Goal: Task Accomplishment & Management: Use online tool/utility

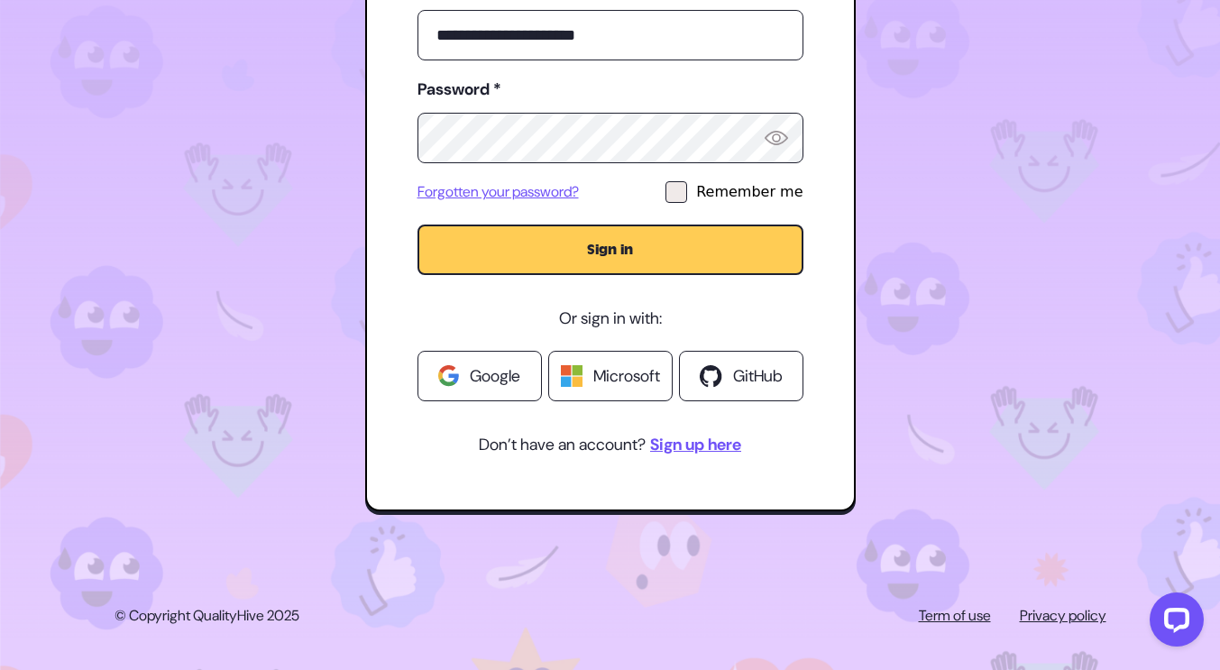
click at [495, 195] on link "Forgotten your password?" at bounding box center [498, 192] width 161 height 22
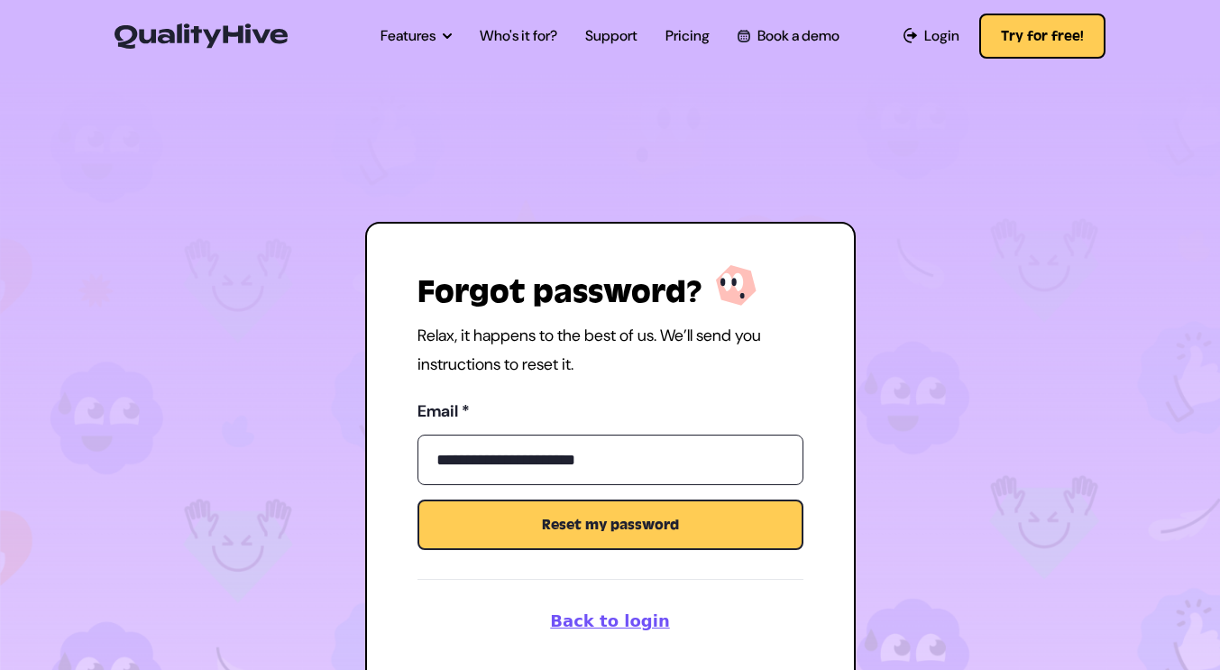
click at [596, 537] on button "Reset my password" at bounding box center [611, 525] width 386 height 51
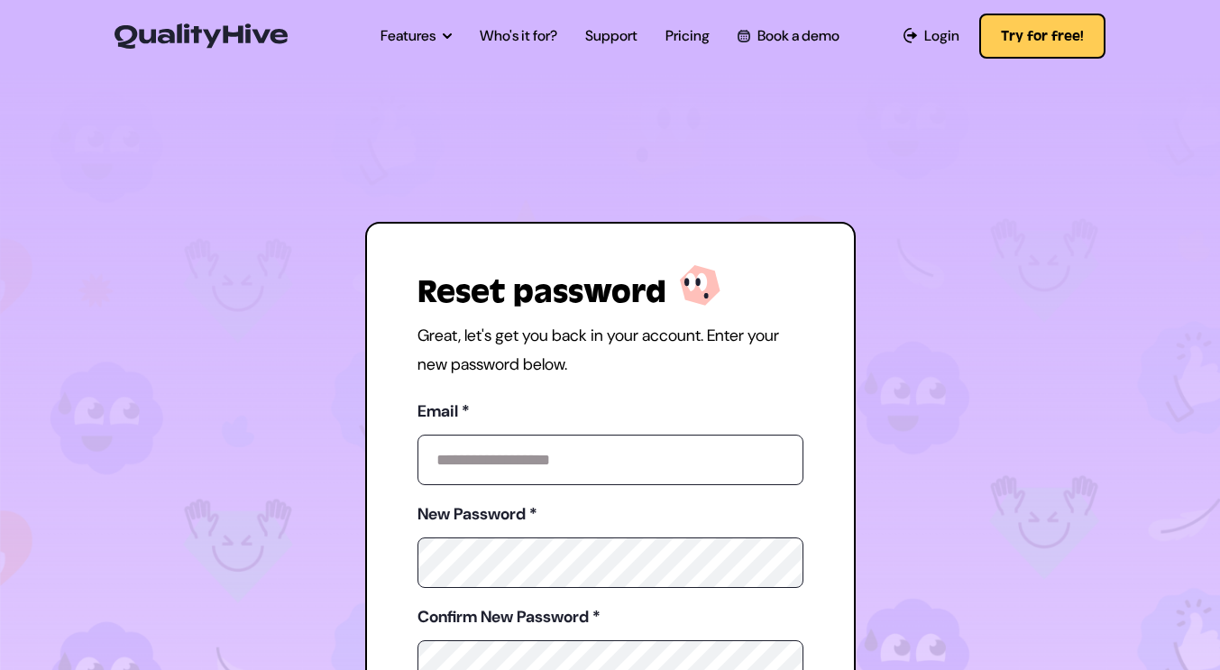
type input "**********"
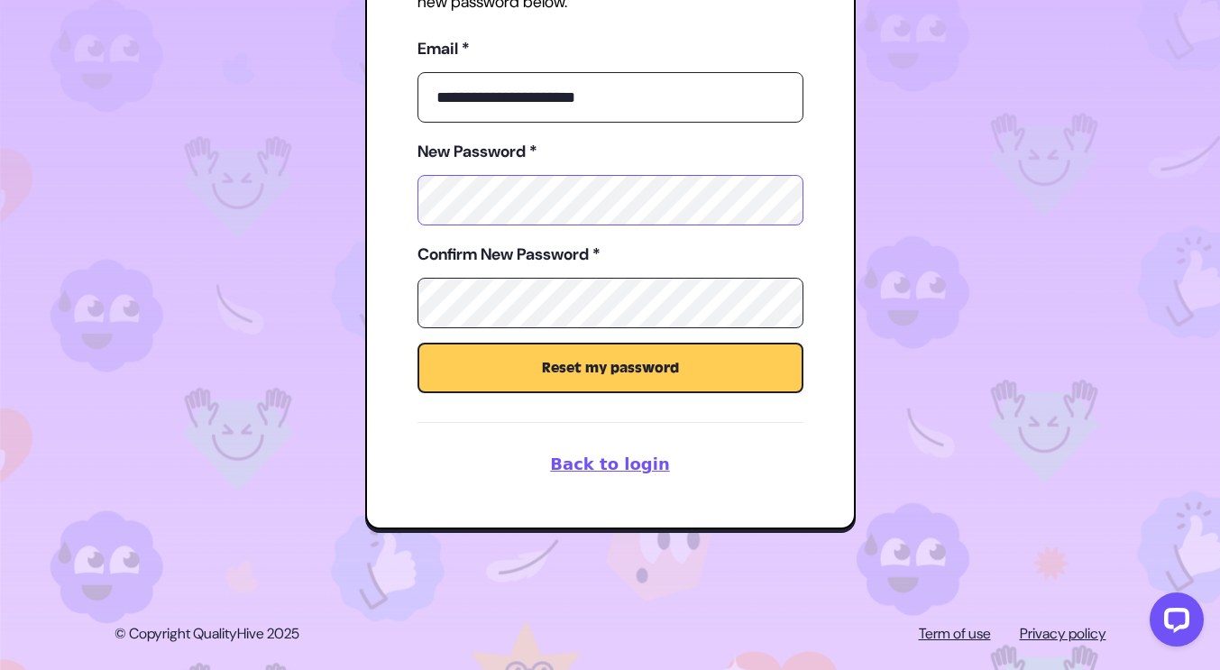
scroll to position [367, 0]
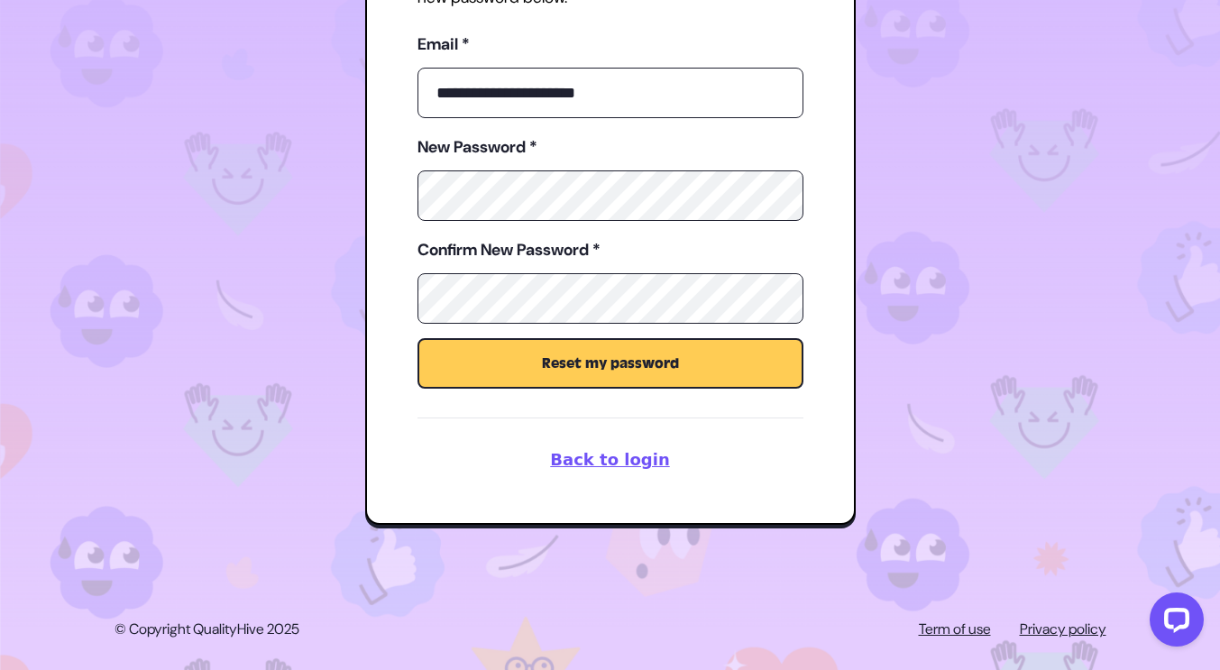
click at [616, 364] on button "Reset my password" at bounding box center [611, 363] width 386 height 51
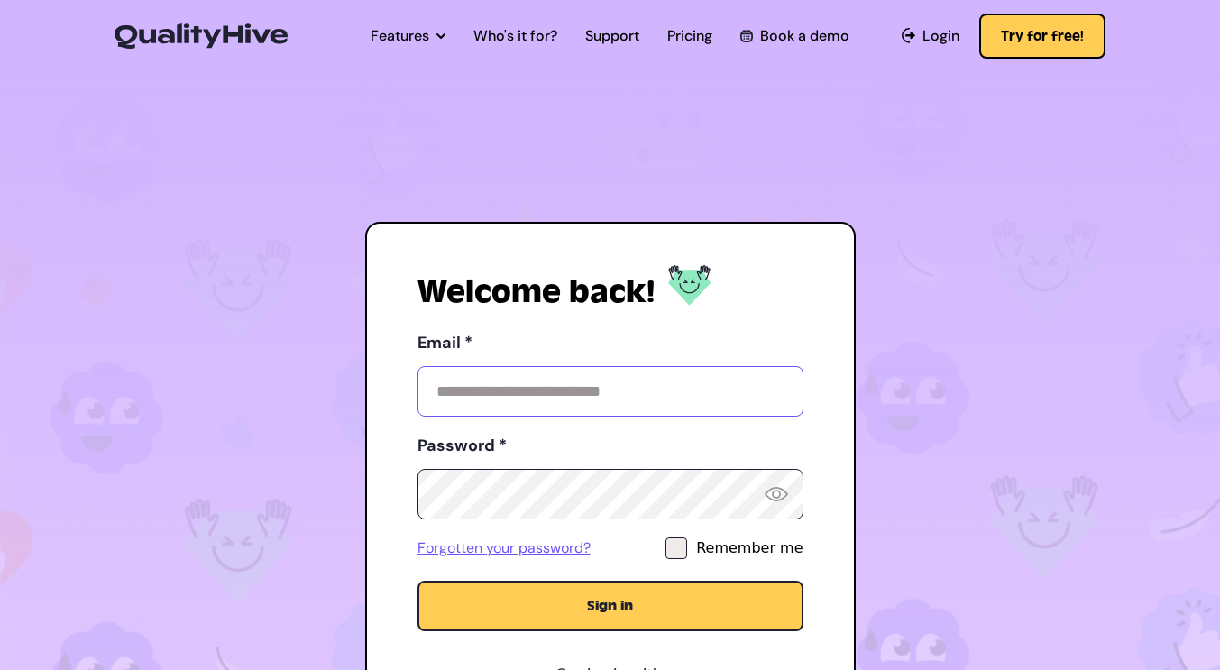
type input "**********"
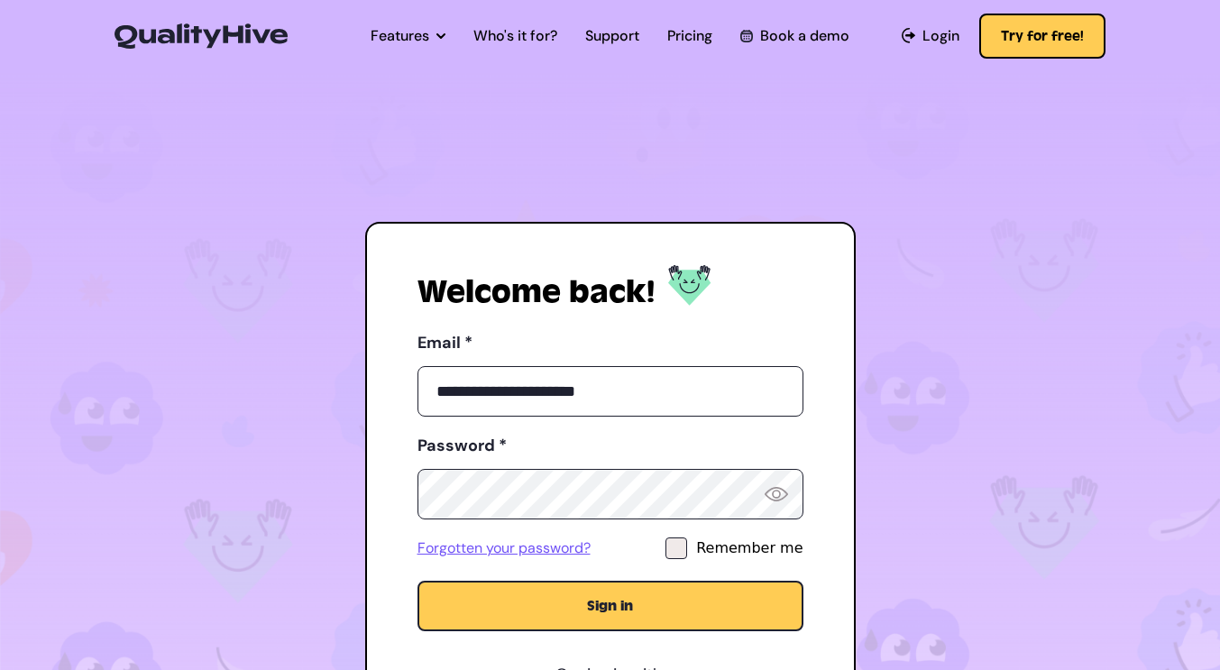
click at [683, 545] on icon at bounding box center [676, 549] width 13 height 10
click at [618, 616] on button "Sign in" at bounding box center [611, 606] width 386 height 51
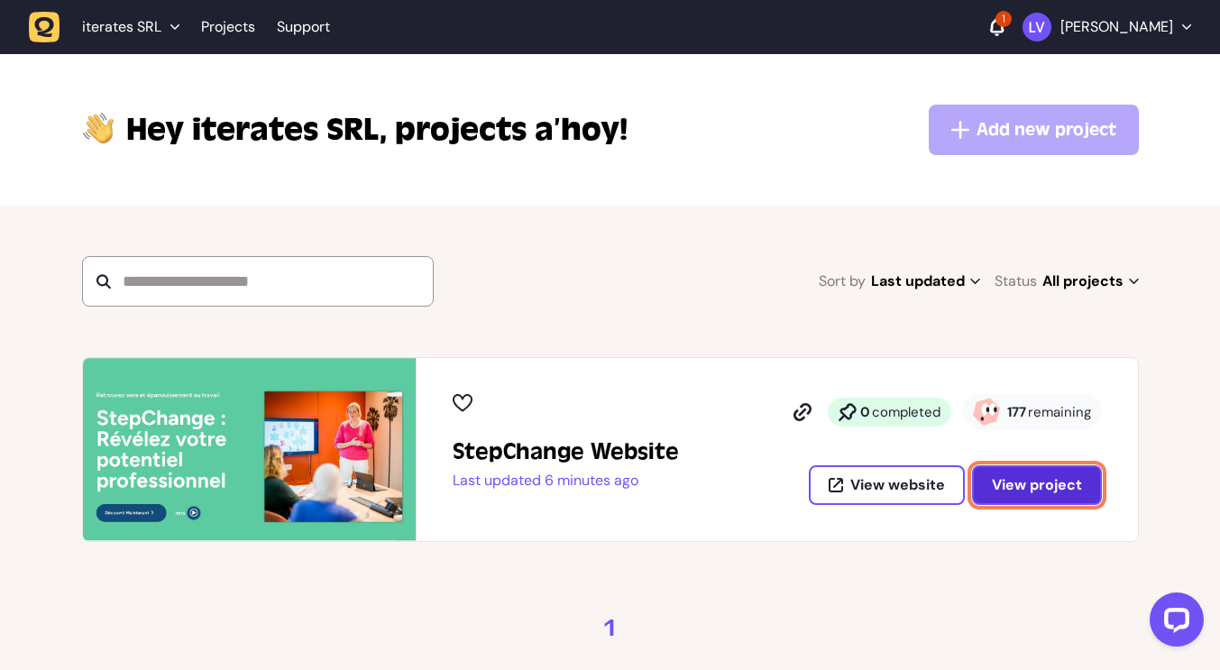
click at [1024, 482] on span "View project" at bounding box center [1037, 485] width 90 height 14
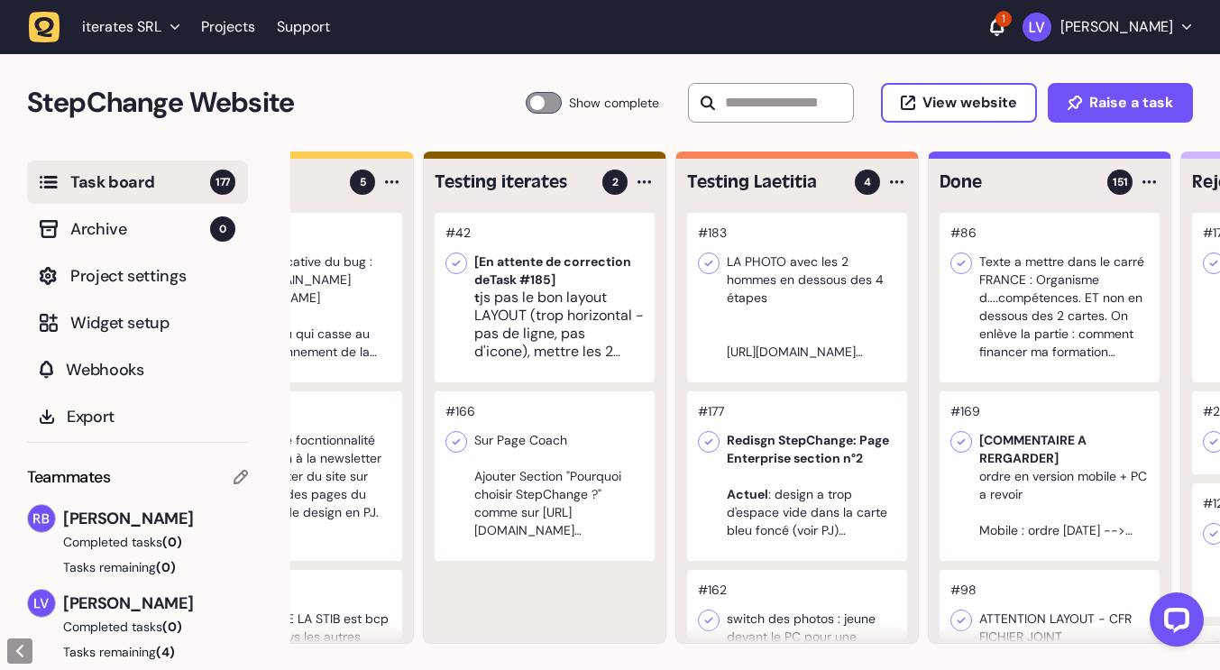
click at [822, 258] on div at bounding box center [797, 298] width 220 height 170
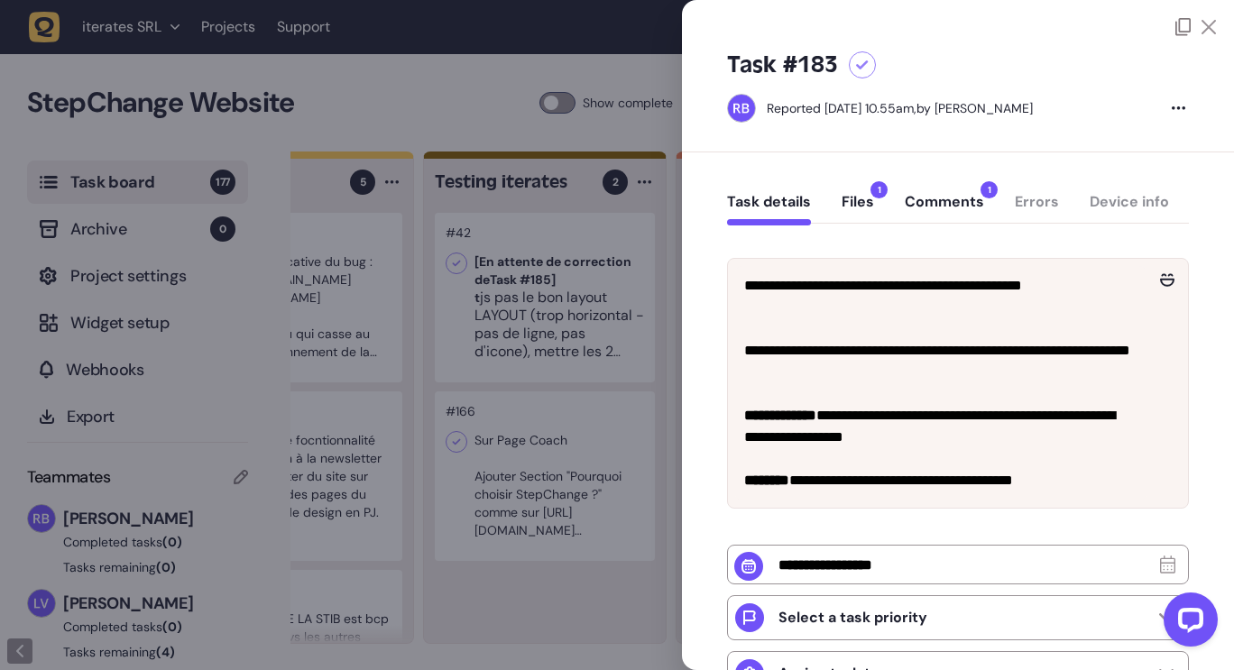
click at [568, 42] on div at bounding box center [617, 335] width 1234 height 670
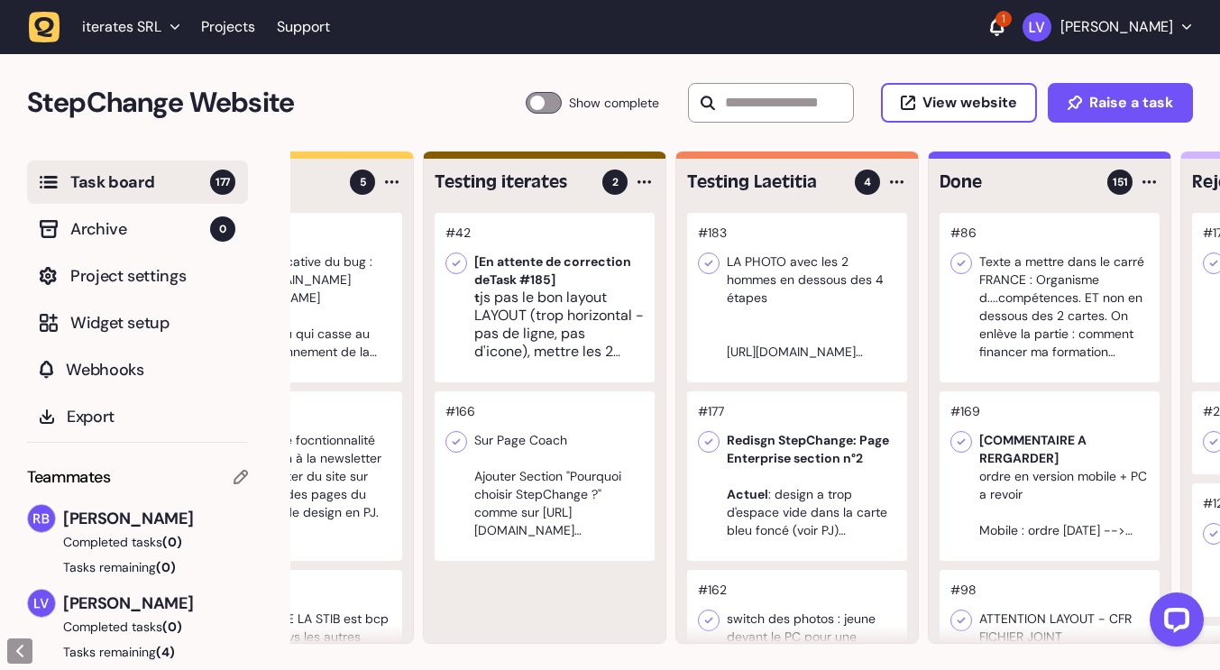
click at [802, 290] on div at bounding box center [797, 298] width 220 height 170
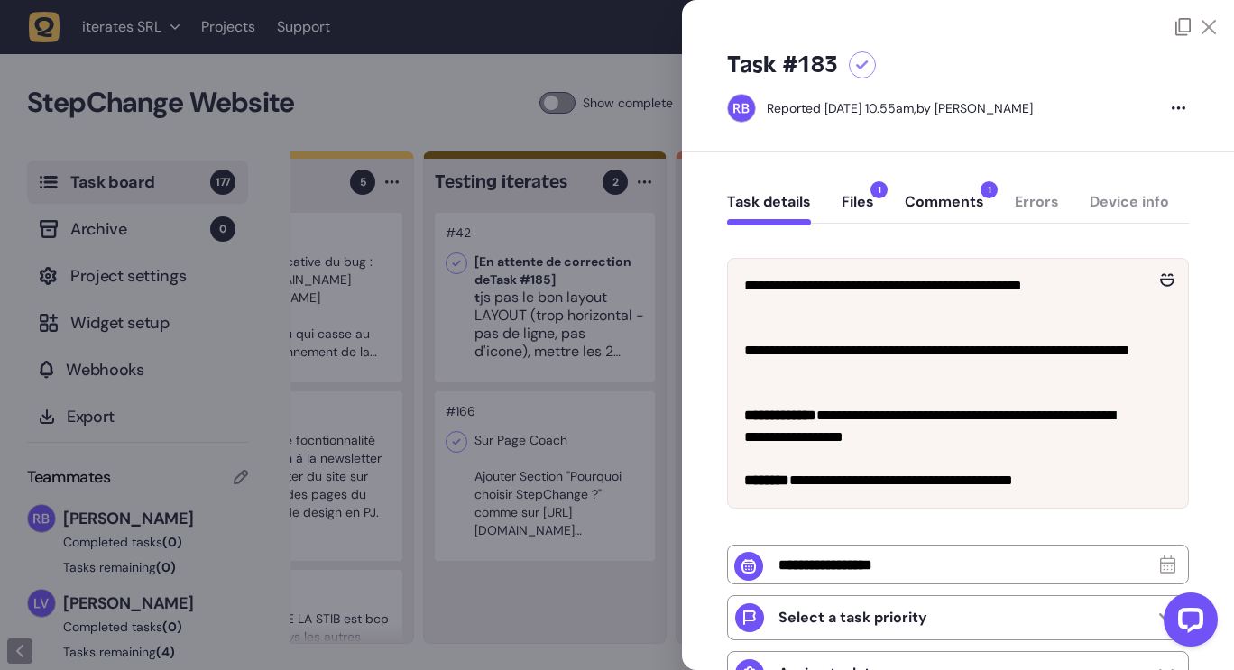
click at [874, 198] on span "1" at bounding box center [878, 189] width 17 height 17
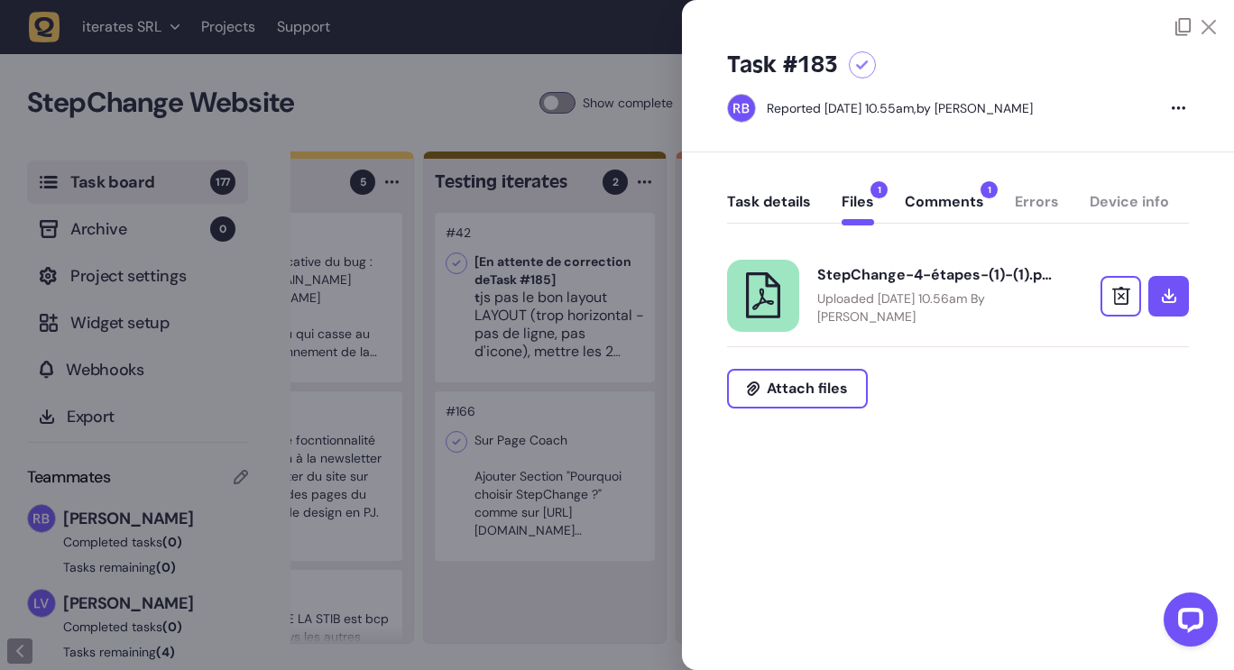
click at [439, 106] on div at bounding box center [617, 335] width 1234 height 670
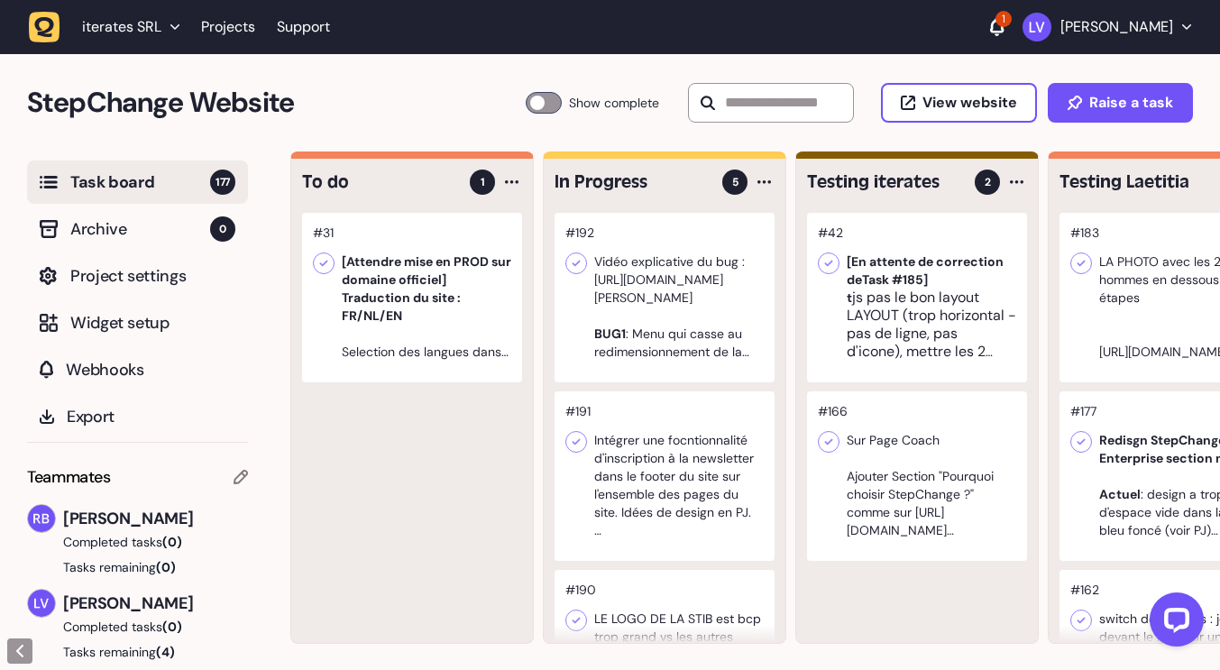
scroll to position [1, 0]
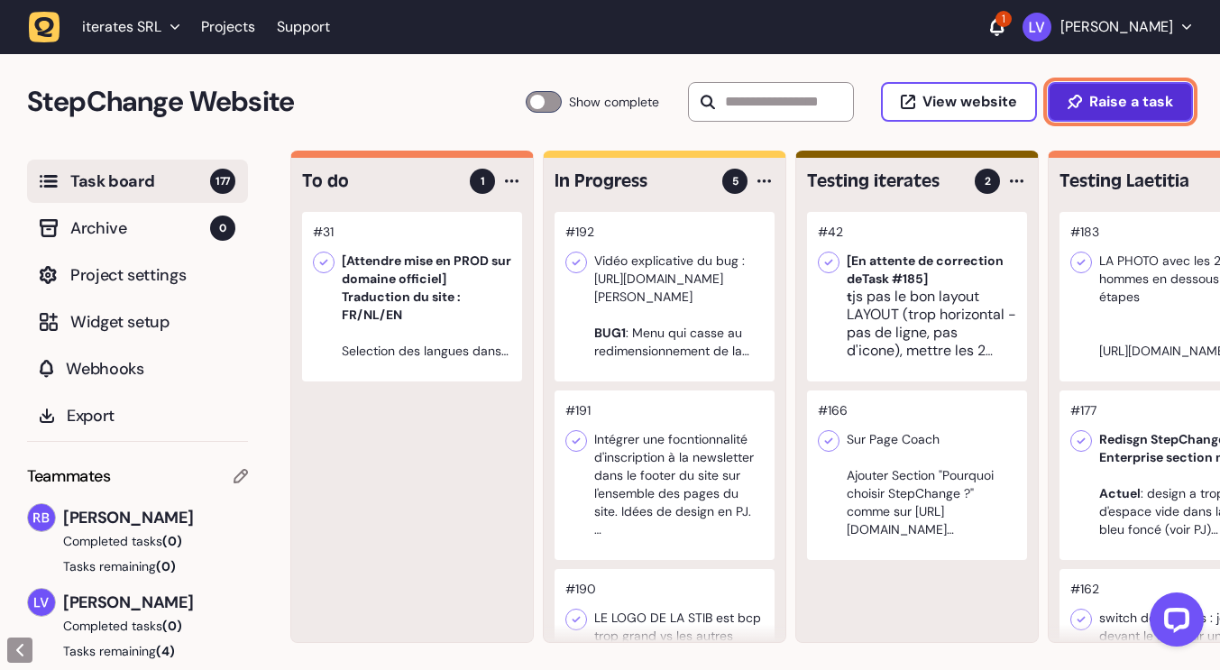
click at [1120, 100] on span "Raise a task" at bounding box center [1131, 102] width 84 height 14
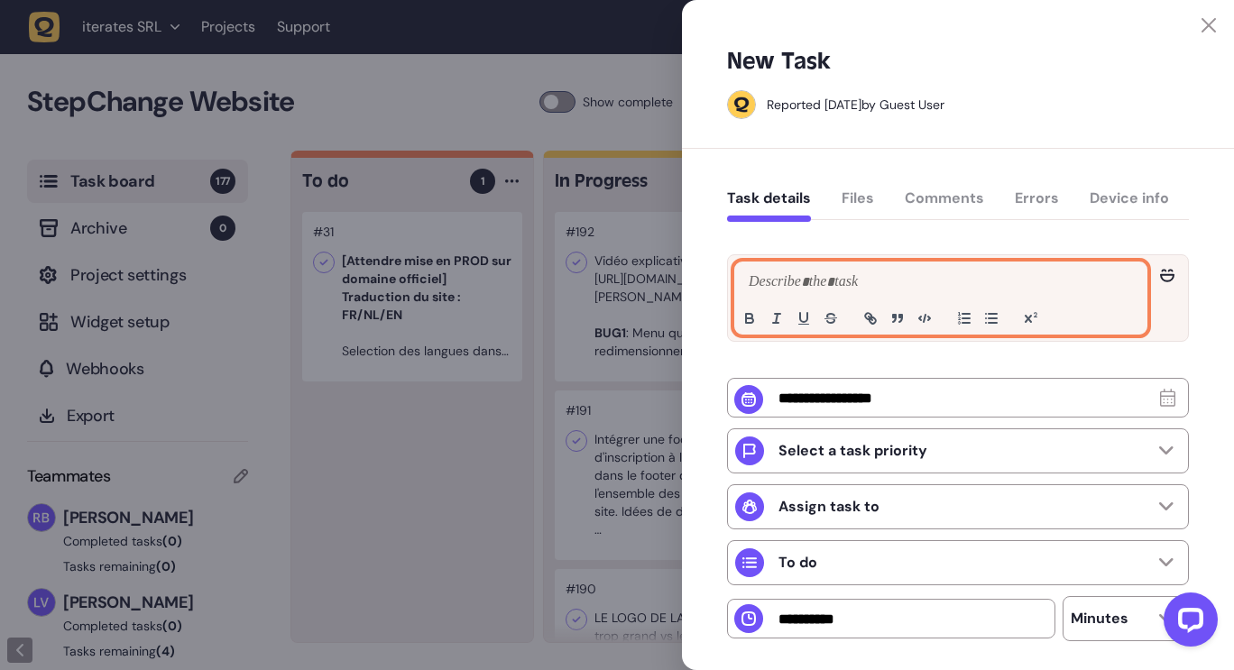
click at [802, 282] on p at bounding box center [940, 282] width 393 height 22
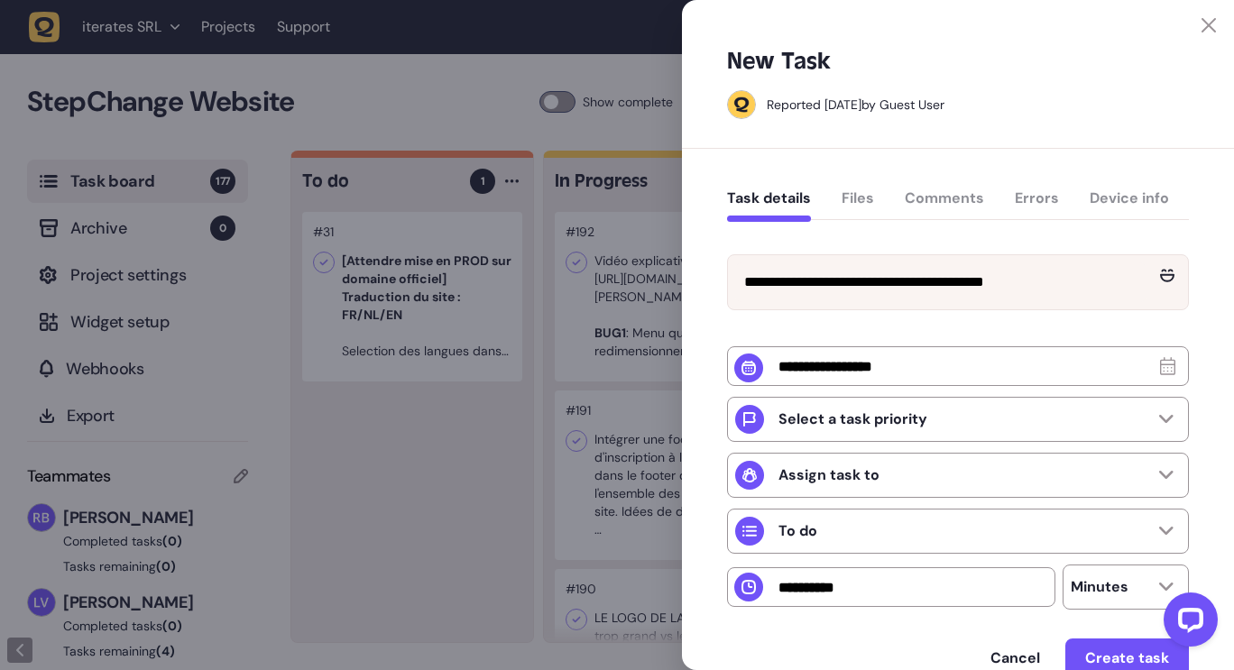
click at [502, 108] on div at bounding box center [617, 335] width 1234 height 670
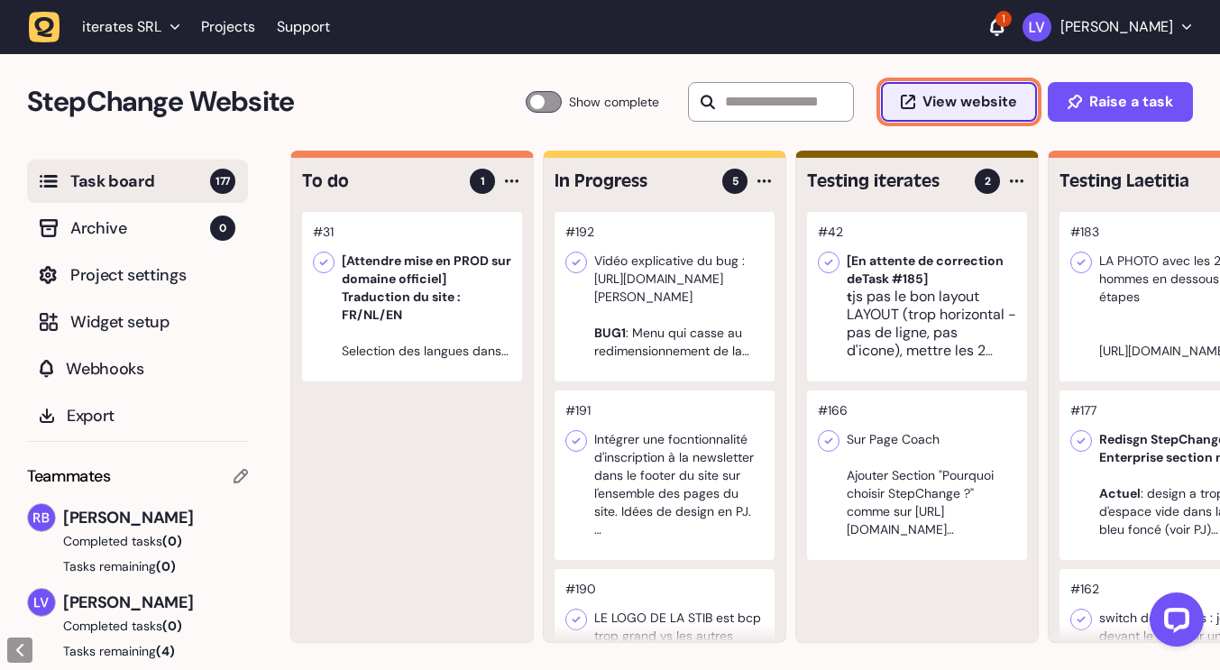
click at [970, 98] on span "View website" at bounding box center [970, 102] width 95 height 14
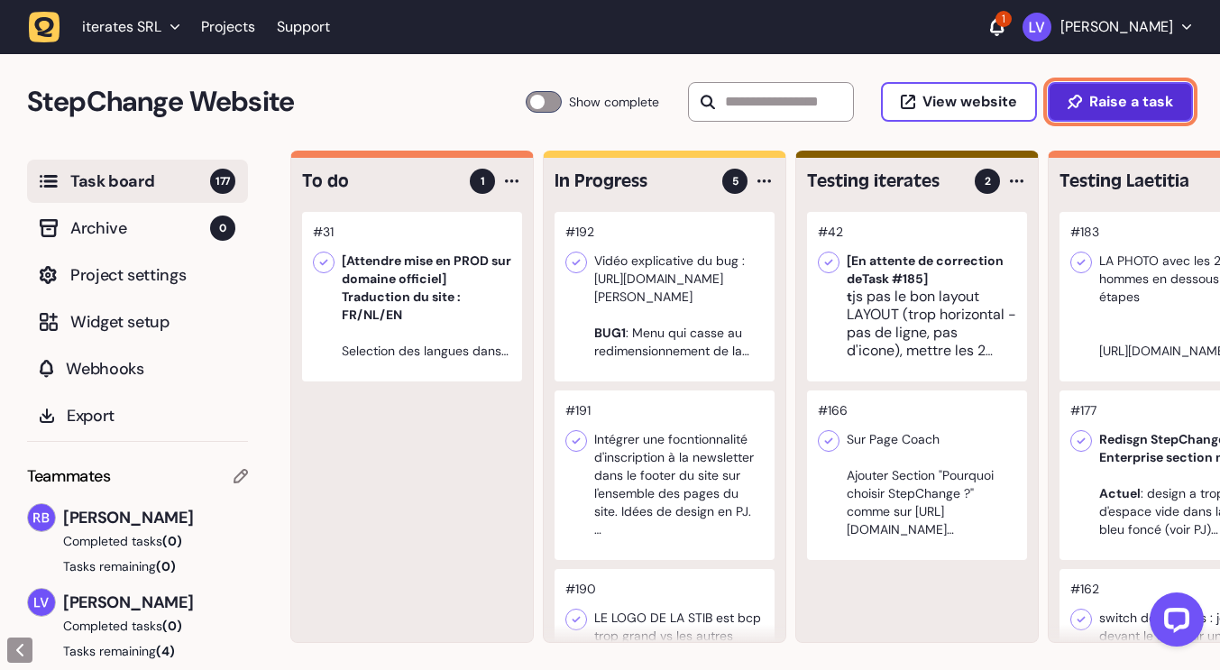
click at [1128, 101] on span "Raise a task" at bounding box center [1131, 102] width 84 height 14
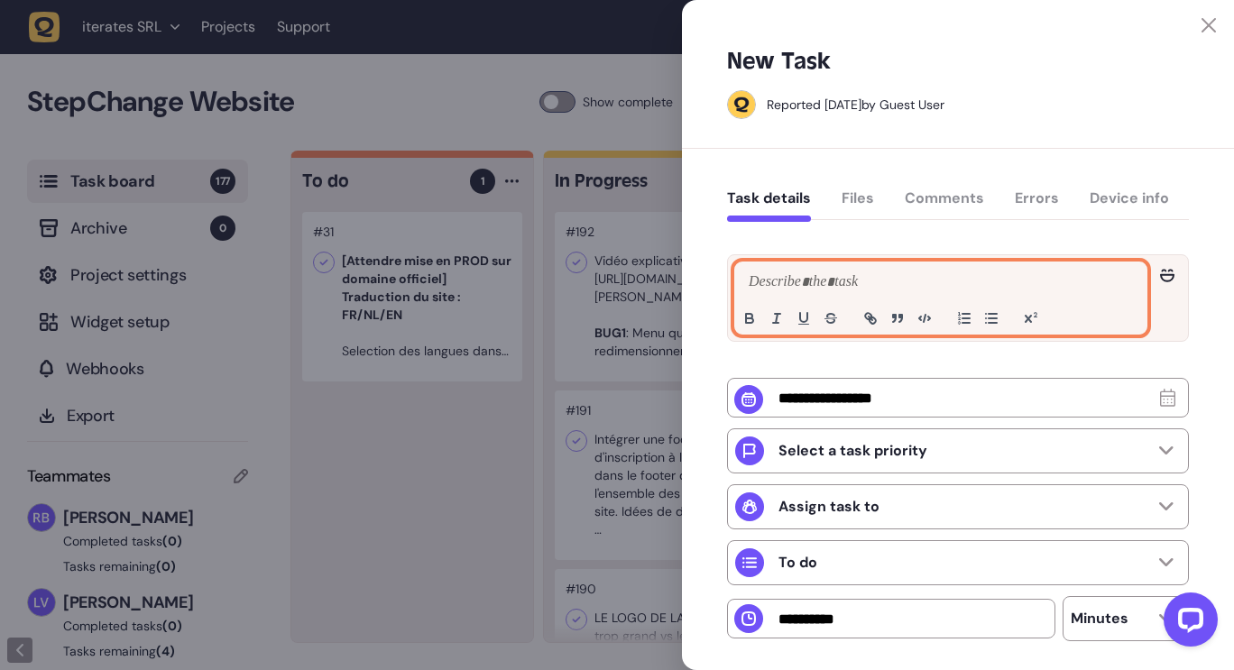
click at [798, 276] on p at bounding box center [940, 282] width 393 height 22
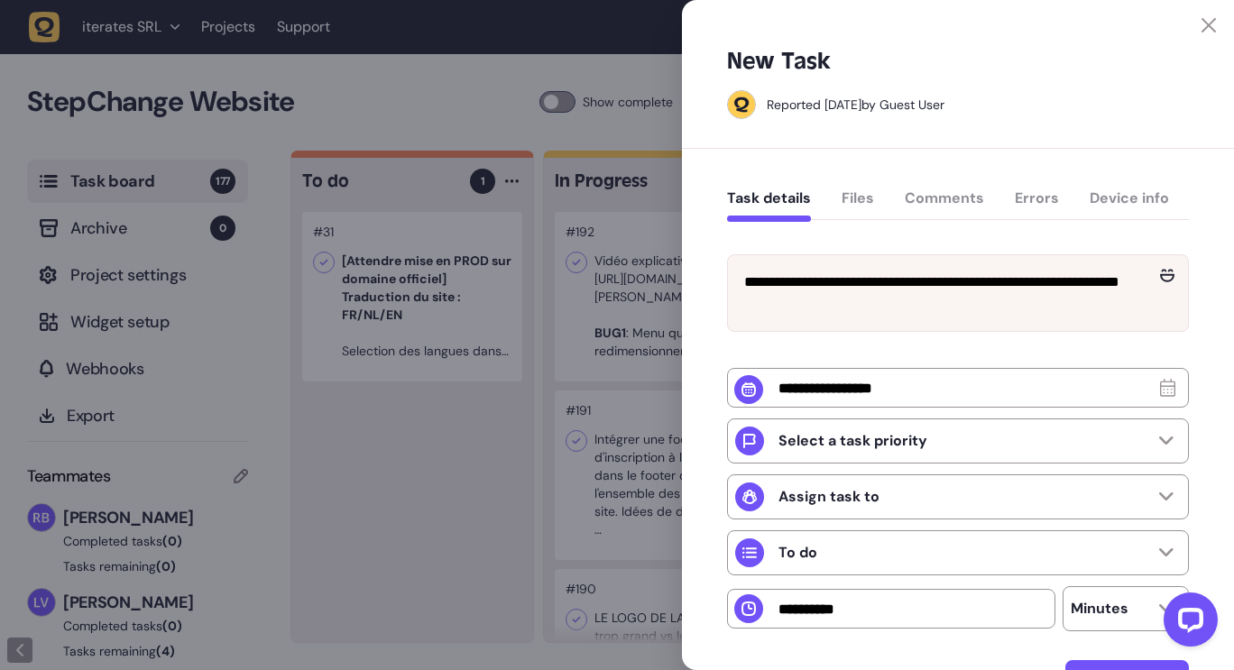
click at [1201, 26] on icon at bounding box center [1208, 25] width 14 height 14
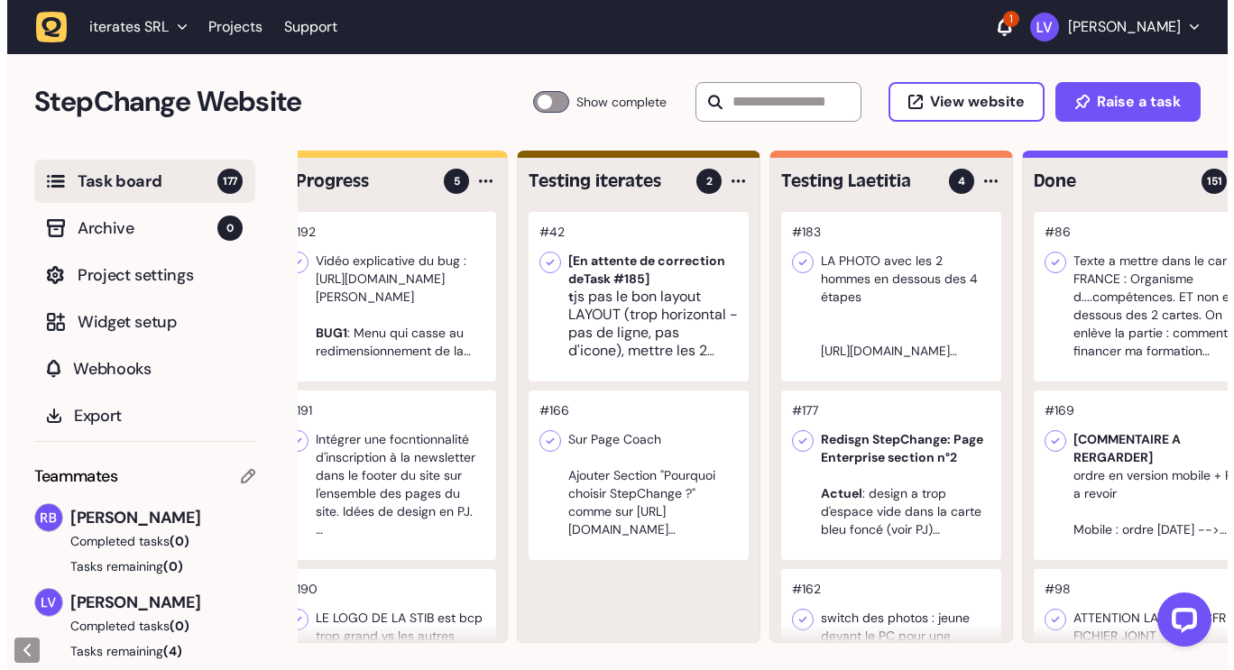
scroll to position [0, 337]
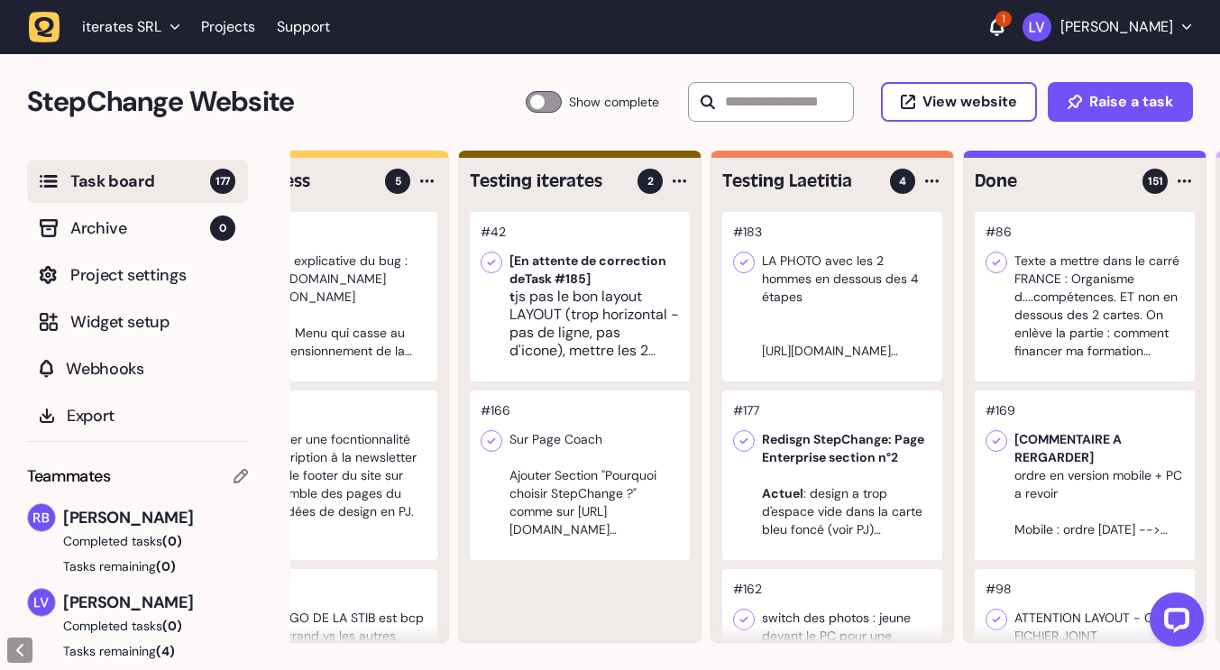
click at [873, 303] on div at bounding box center [832, 297] width 220 height 170
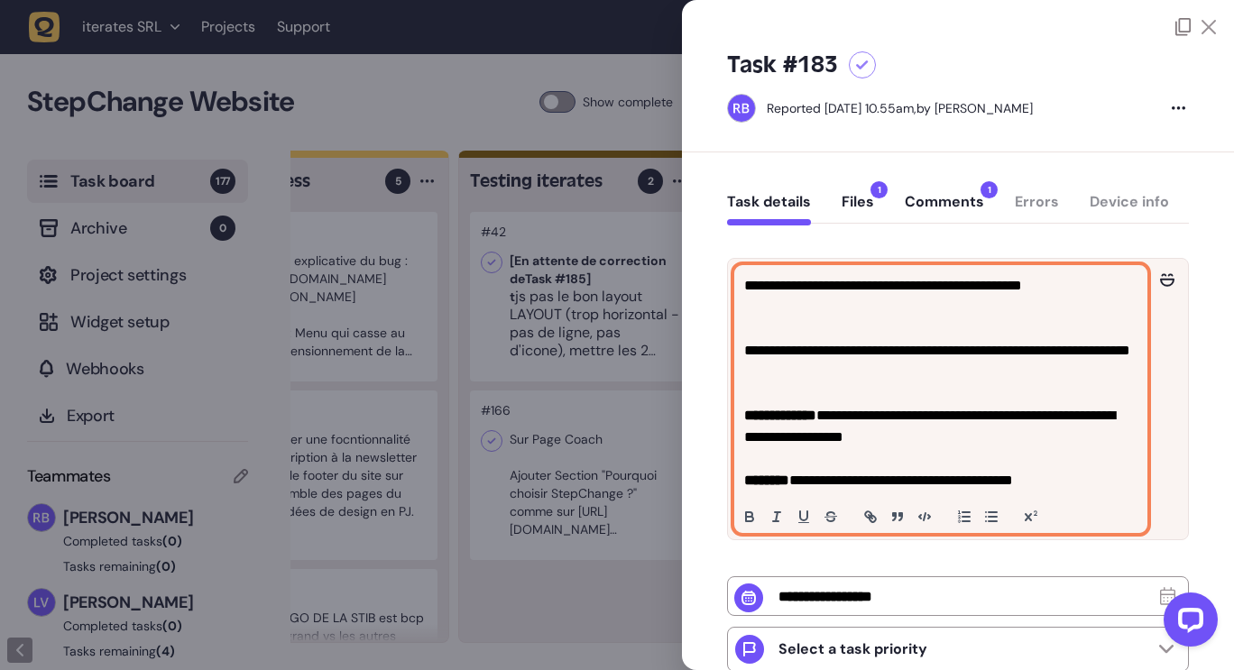
drag, startPoint x: 1023, startPoint y: 280, endPoint x: 1064, endPoint y: 327, distance: 63.3
click at [1023, 281] on p "**********" at bounding box center [938, 286] width 389 height 22
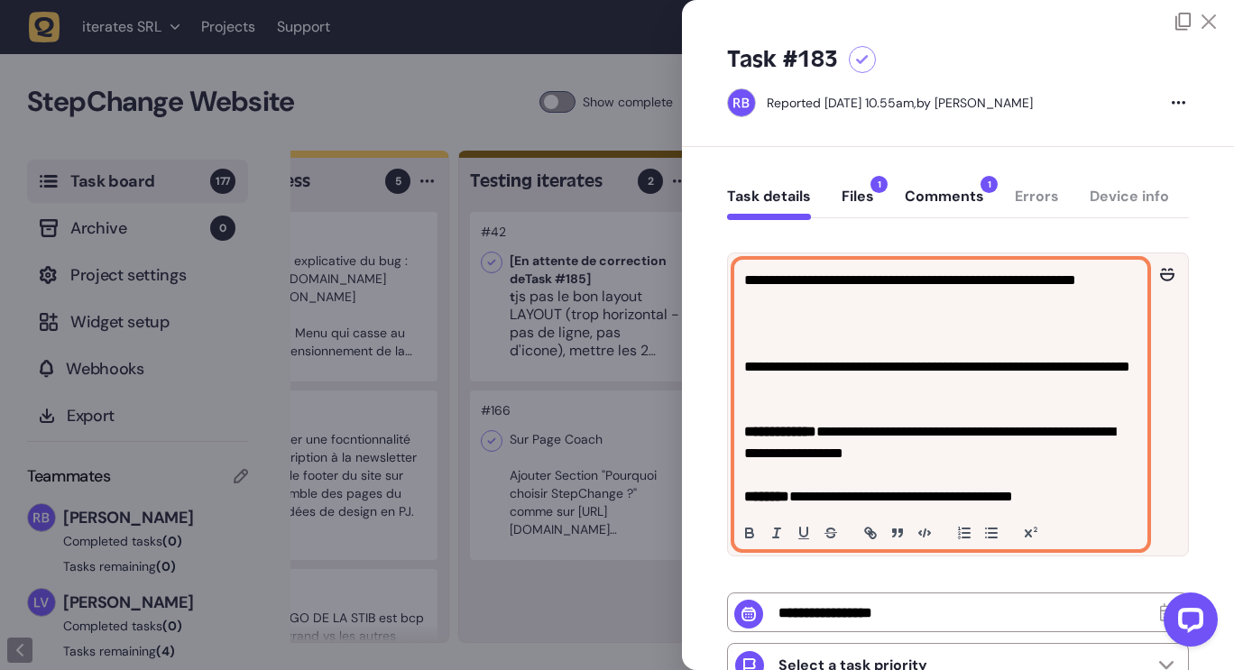
scroll to position [10, 0]
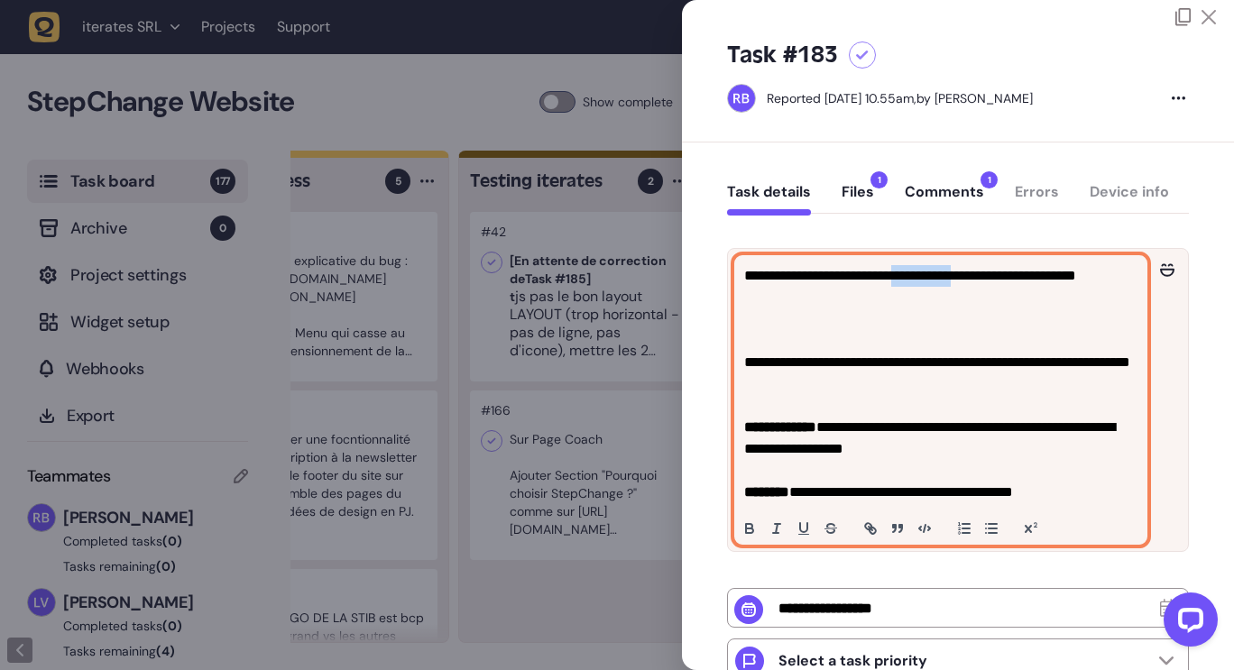
drag, startPoint x: 948, startPoint y: 274, endPoint x: 1032, endPoint y: 272, distance: 83.9
click at [1032, 272] on p "**********" at bounding box center [938, 286] width 389 height 43
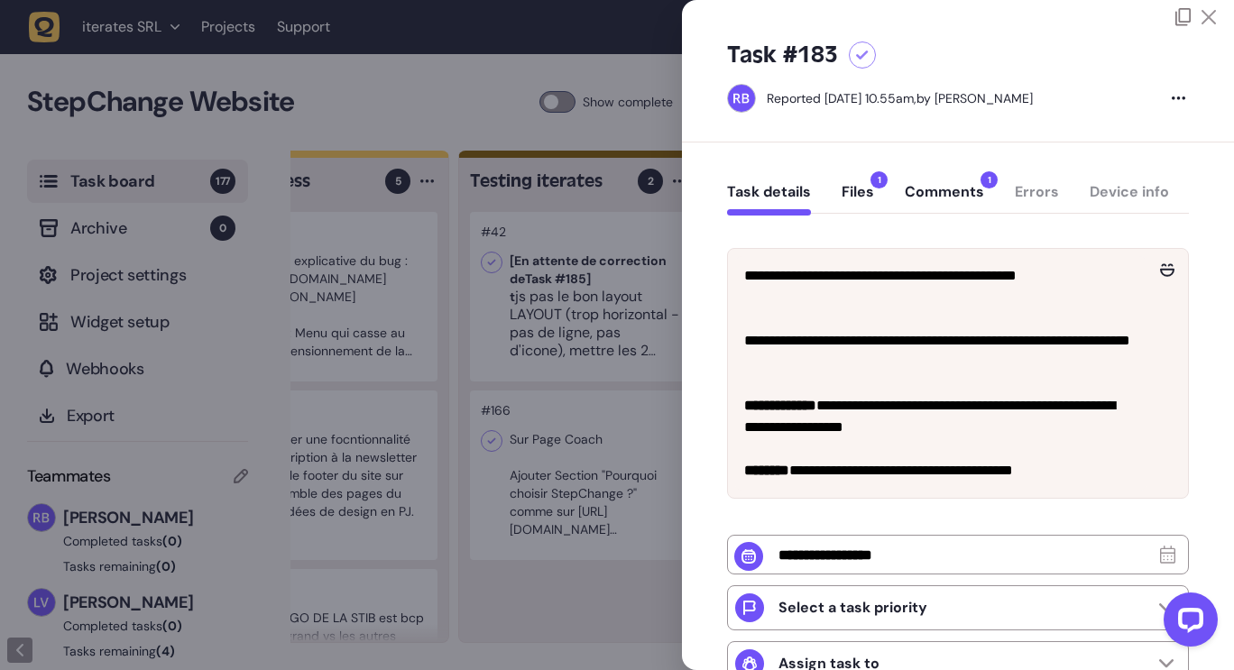
click at [1194, 415] on div "**********" at bounding box center [958, 549] width 552 height 814
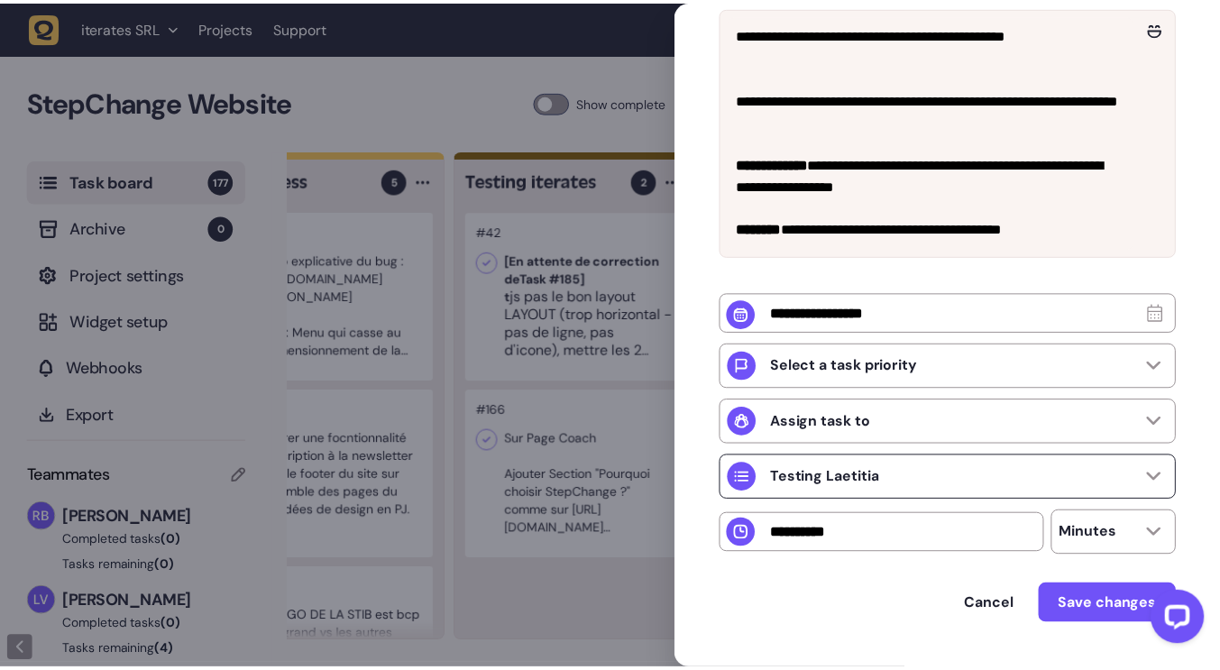
scroll to position [300, 0]
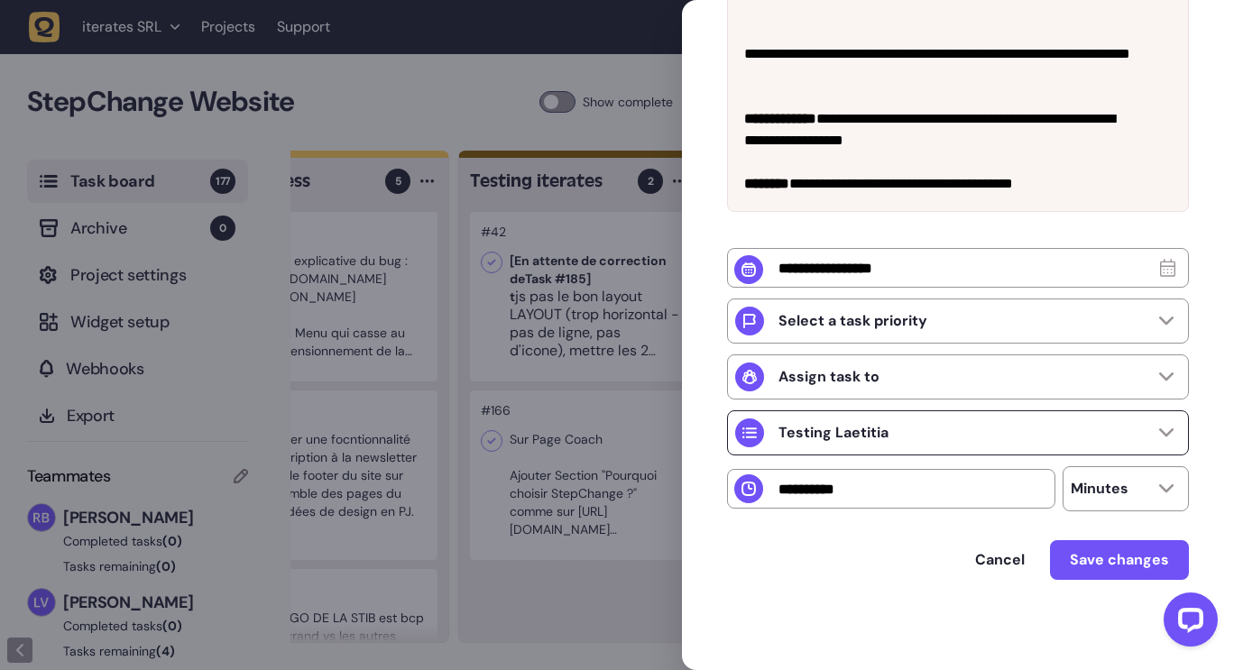
click at [855, 429] on p "Testing Laetitia" at bounding box center [833, 433] width 110 height 18
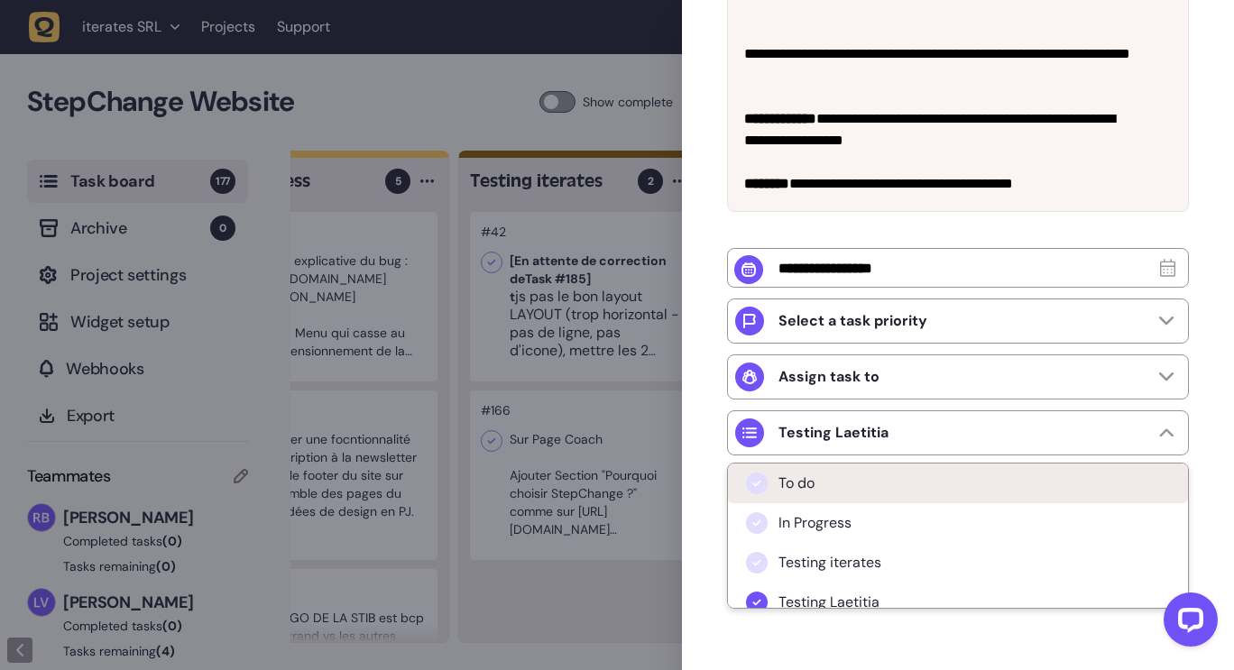
click at [804, 480] on span "To do" at bounding box center [796, 483] width 36 height 18
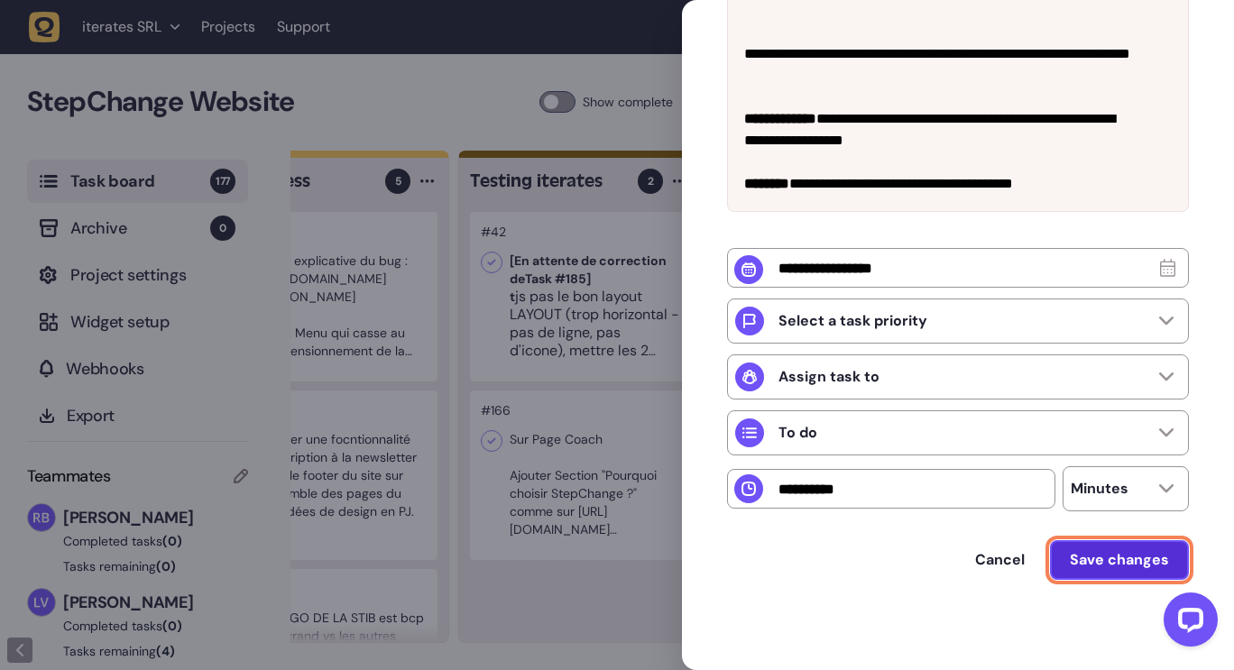
click at [1133, 562] on span "Save changes" at bounding box center [1119, 560] width 99 height 14
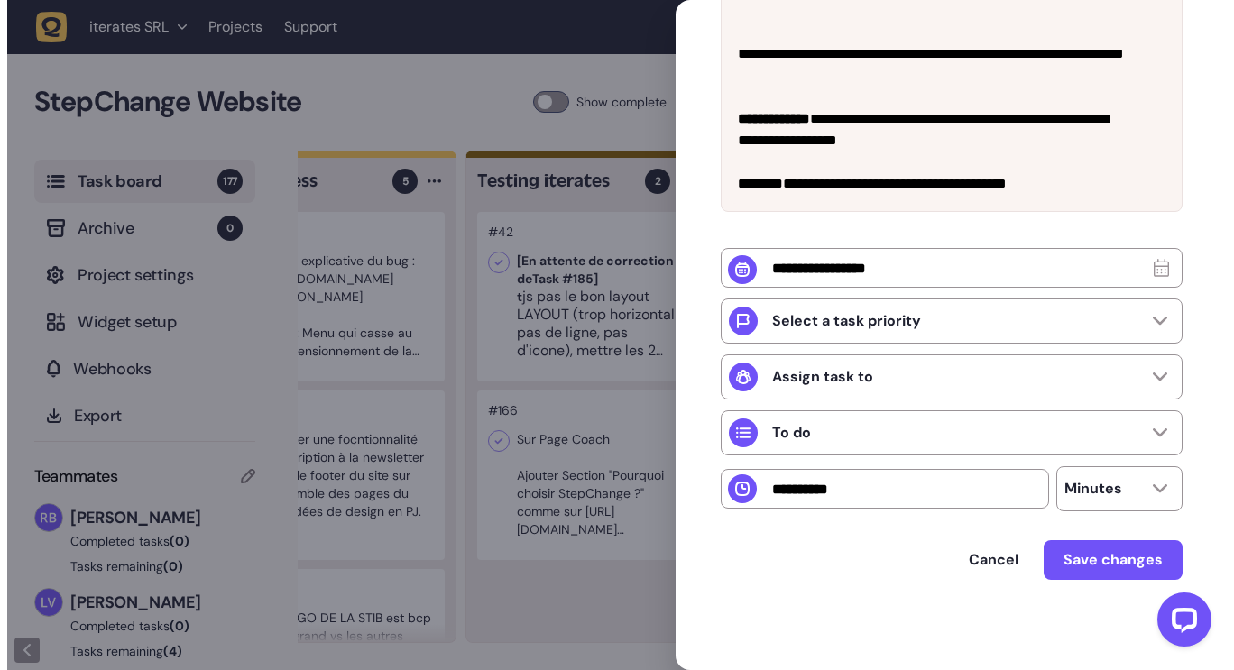
scroll to position [11, 0]
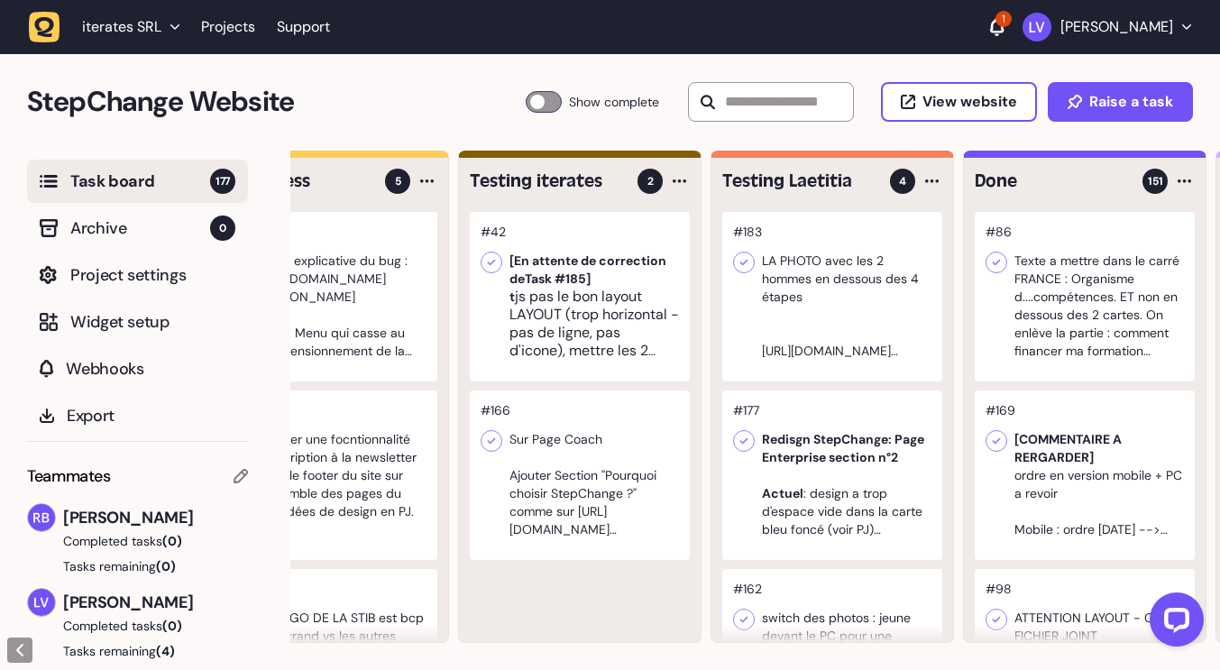
click at [822, 473] on div at bounding box center [832, 476] width 220 height 170
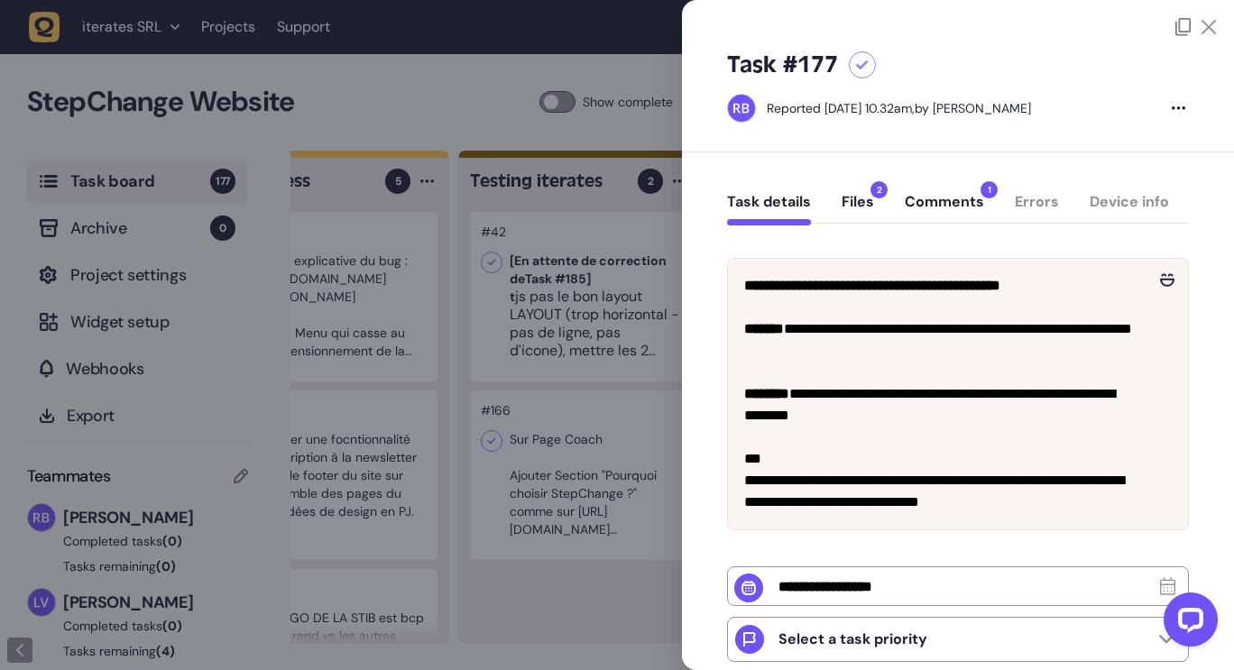
click at [933, 201] on button "Comments 1" at bounding box center [944, 209] width 79 height 32
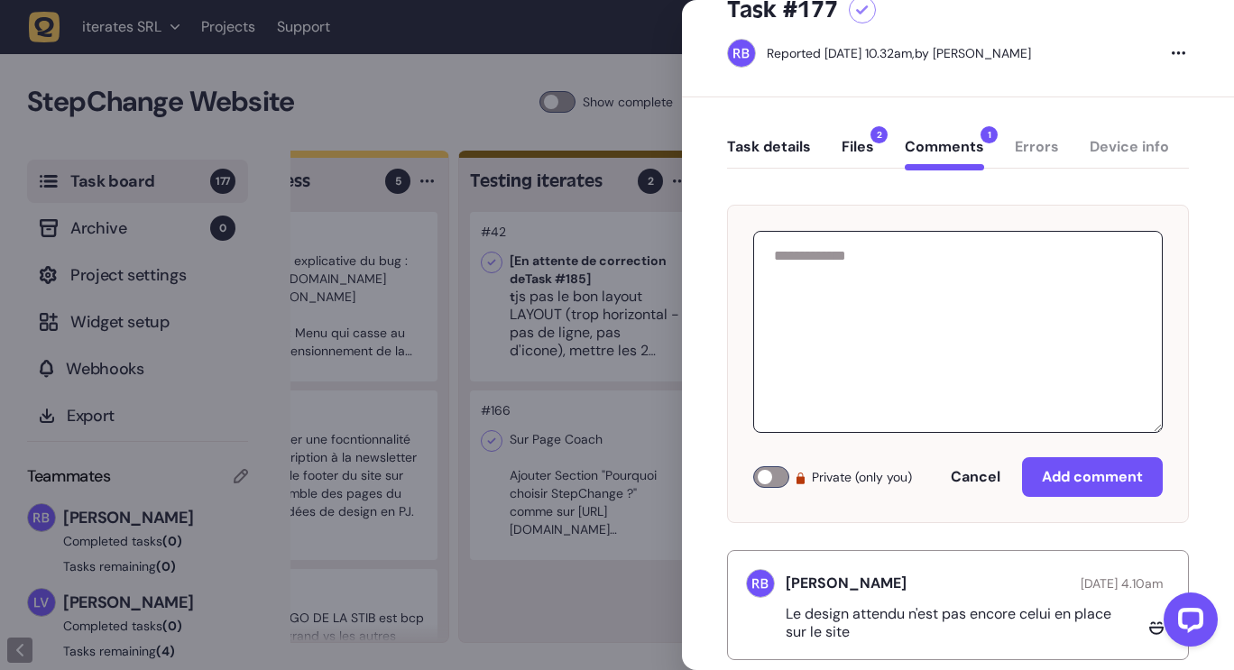
scroll to position [89, 0]
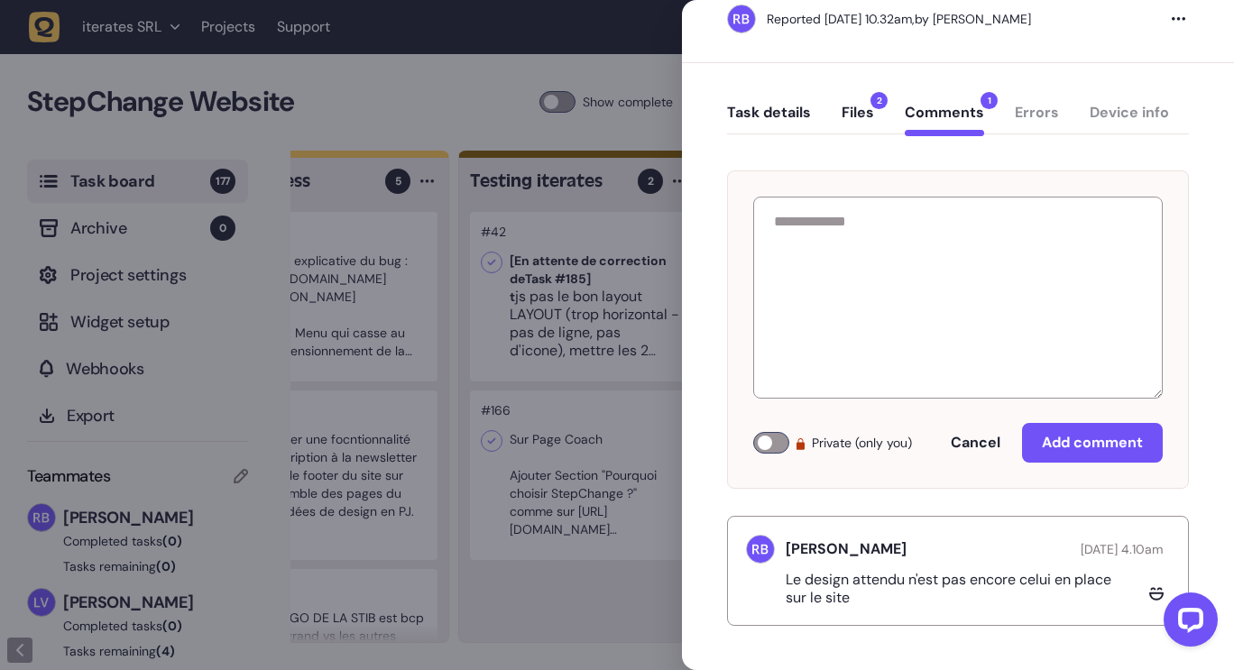
click at [853, 115] on button "Files 2" at bounding box center [857, 120] width 32 height 32
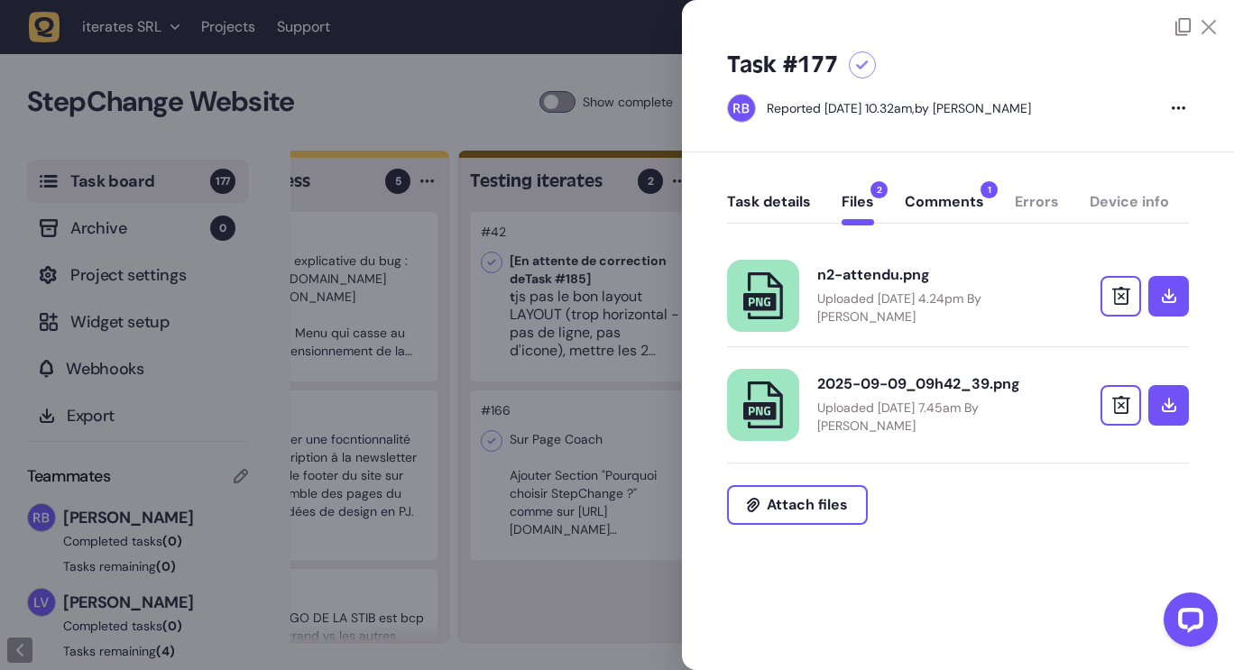
click at [855, 289] on p "Uploaded June 23, 2025 at 4.24pm By Rodolphe Balay" at bounding box center [934, 307] width 234 height 36
drag, startPoint x: 1200, startPoint y: 25, endPoint x: 1169, endPoint y: 54, distance: 42.8
click at [1200, 25] on div at bounding box center [1195, 27] width 41 height 18
click at [1210, 31] on icon at bounding box center [1208, 27] width 14 height 14
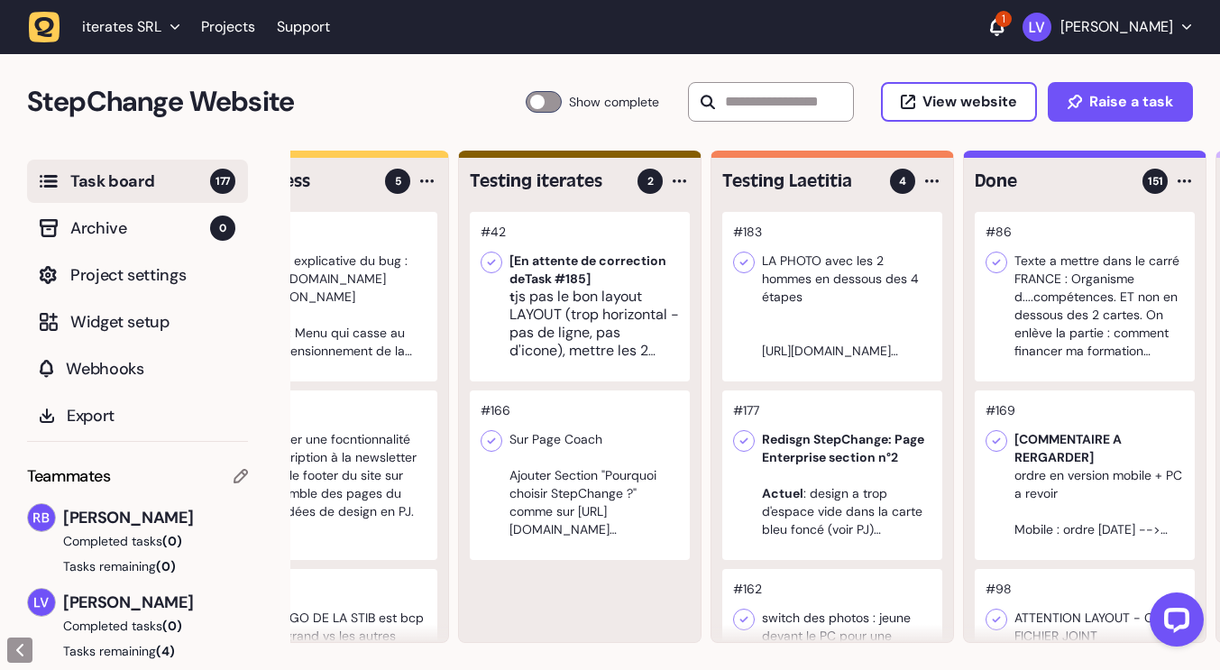
click at [821, 443] on div at bounding box center [832, 476] width 220 height 170
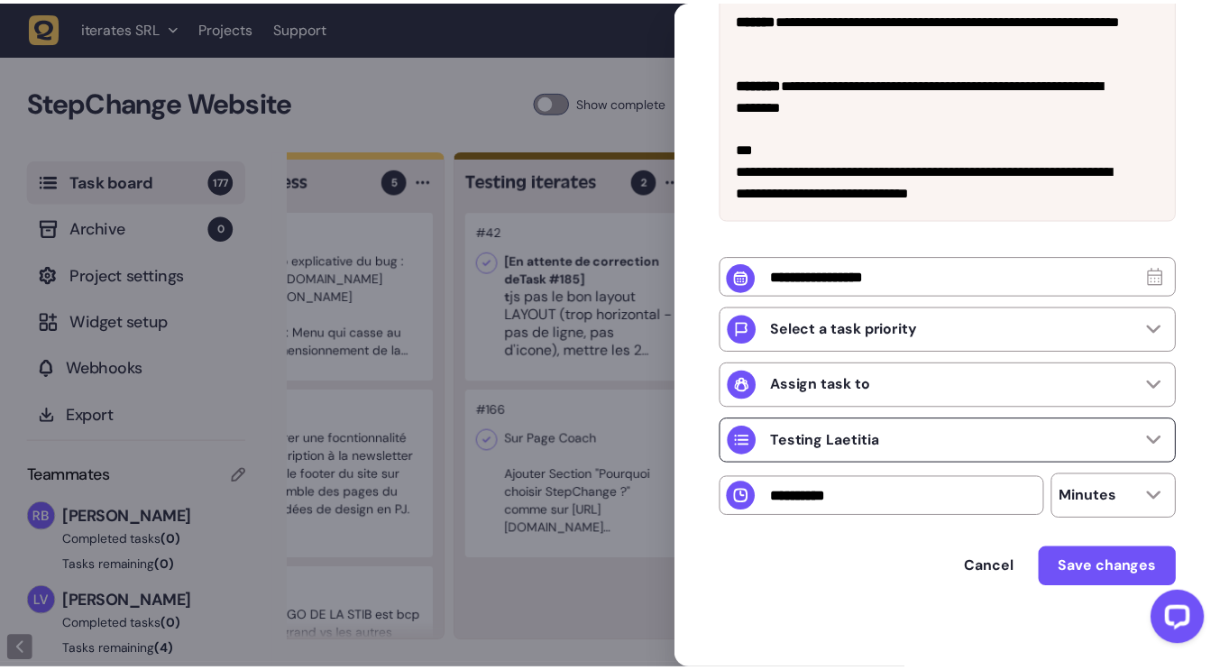
scroll to position [322, 0]
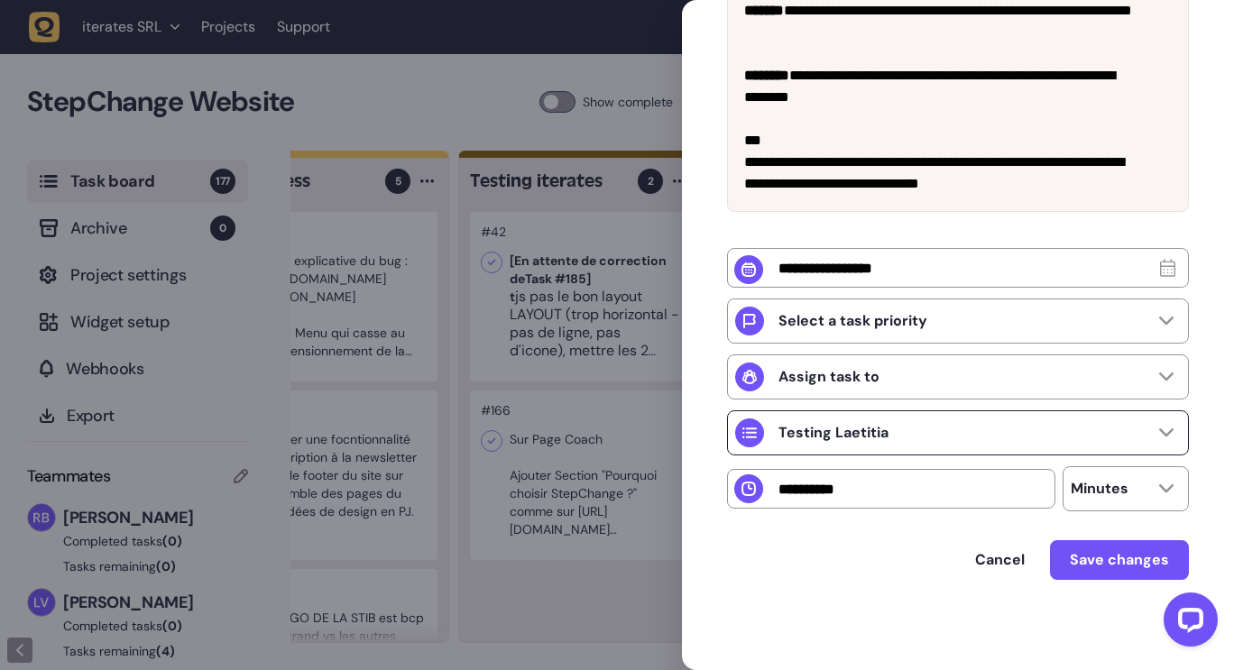
click at [847, 427] on p "Testing Laetitia" at bounding box center [833, 433] width 110 height 18
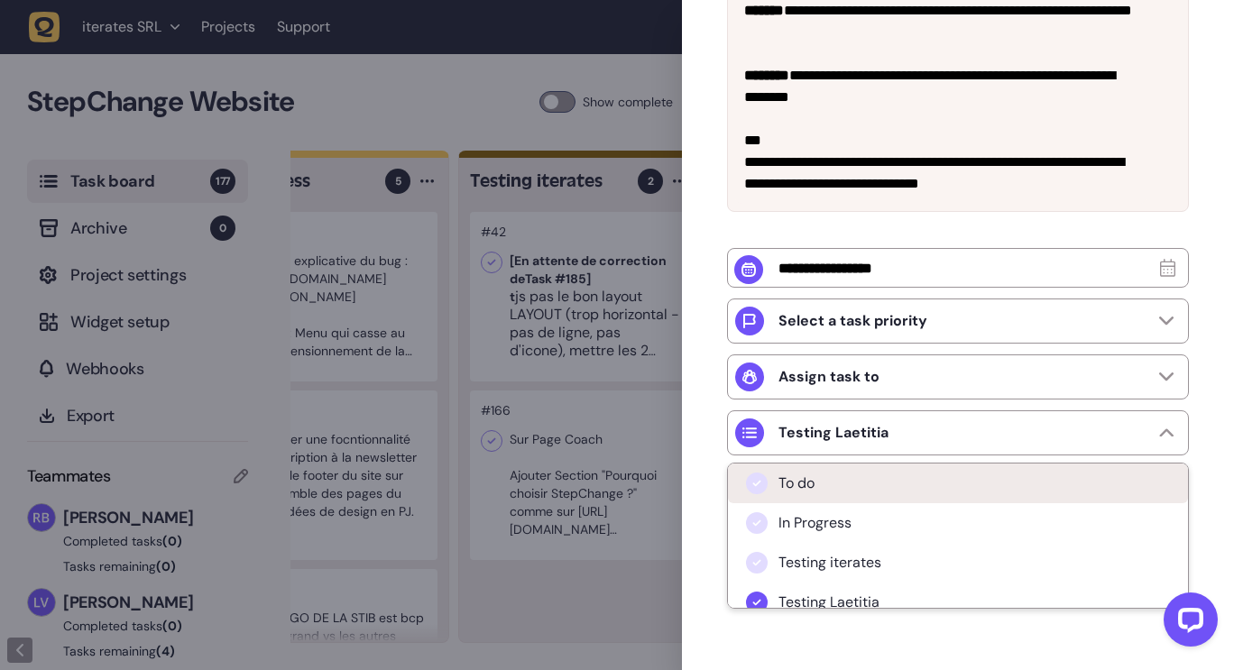
click at [814, 478] on span "To do" at bounding box center [796, 483] width 36 height 18
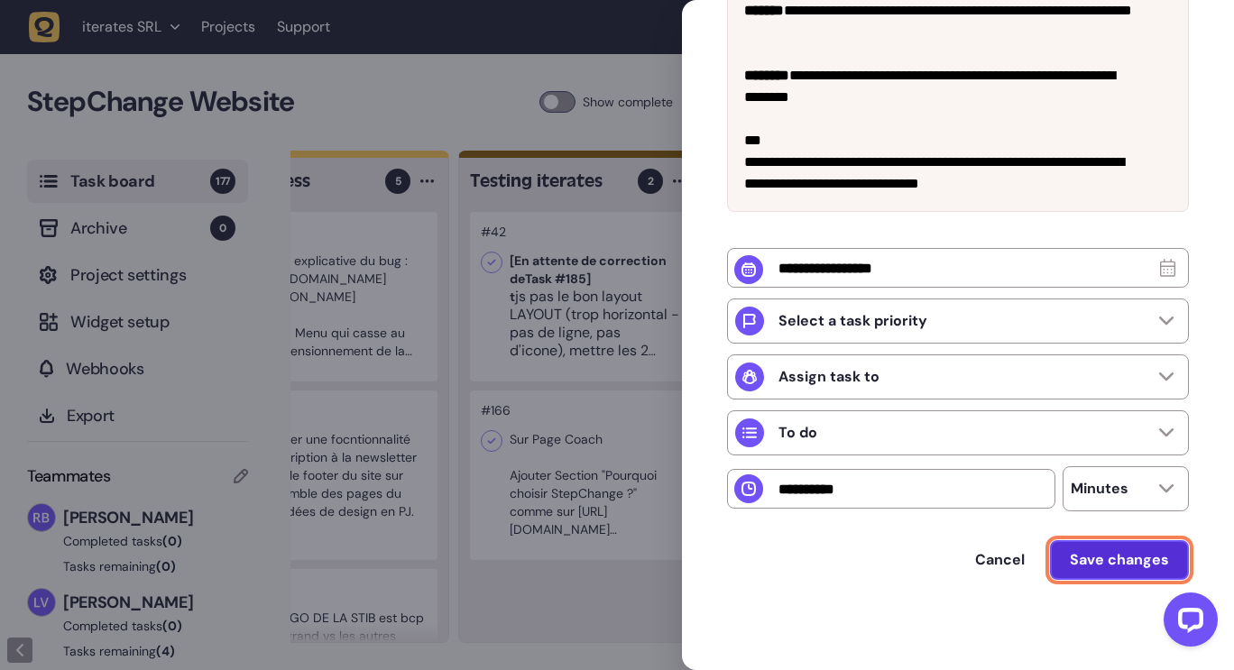
click at [1135, 560] on span "Save changes" at bounding box center [1119, 560] width 99 height 14
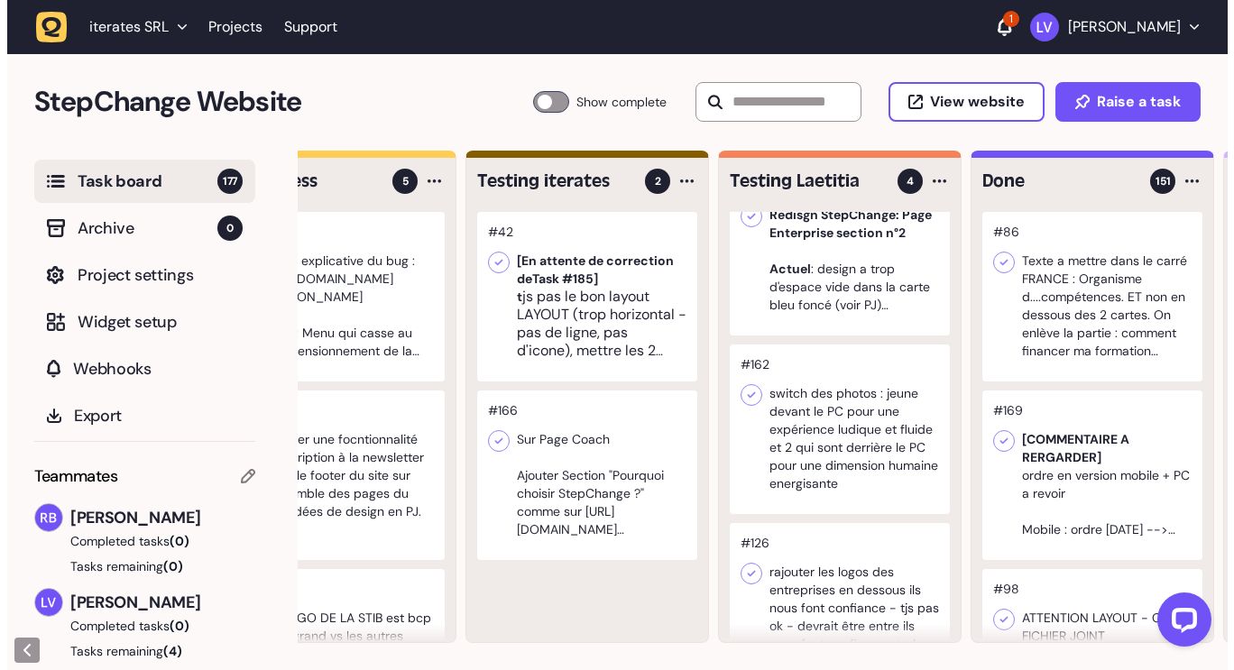
scroll to position [228, 0]
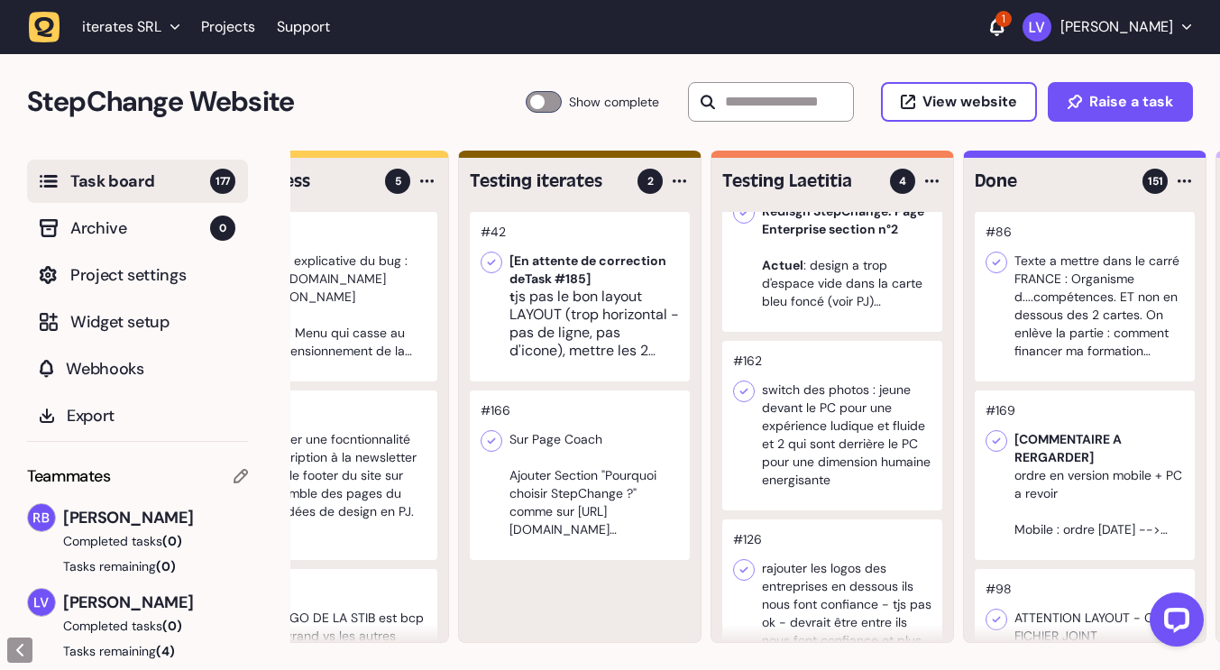
click at [833, 422] on div at bounding box center [832, 426] width 220 height 170
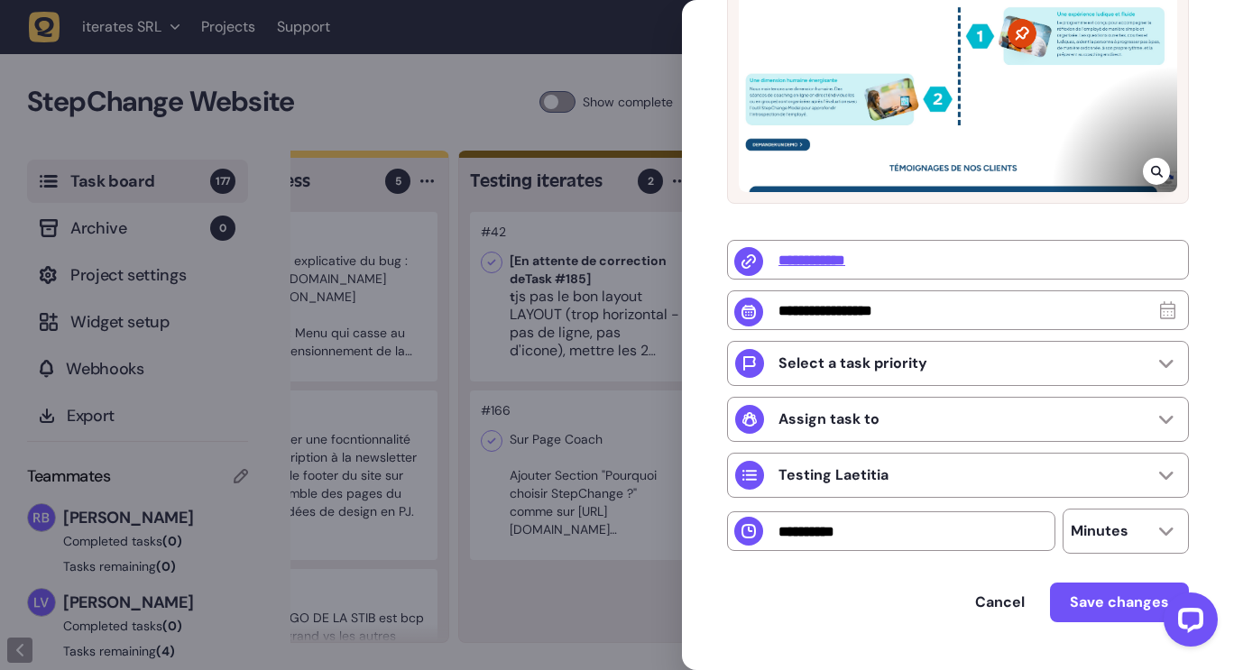
scroll to position [431, 0]
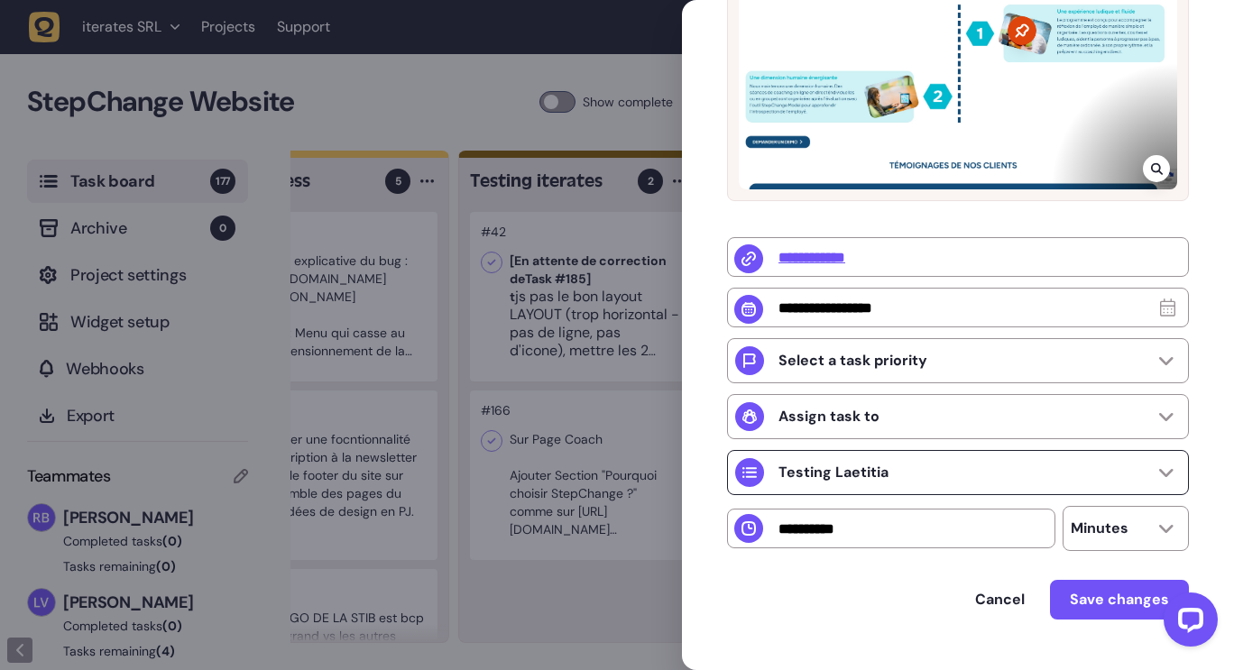
click at [844, 467] on div "Testing Laetitia" at bounding box center [811, 472] width 153 height 29
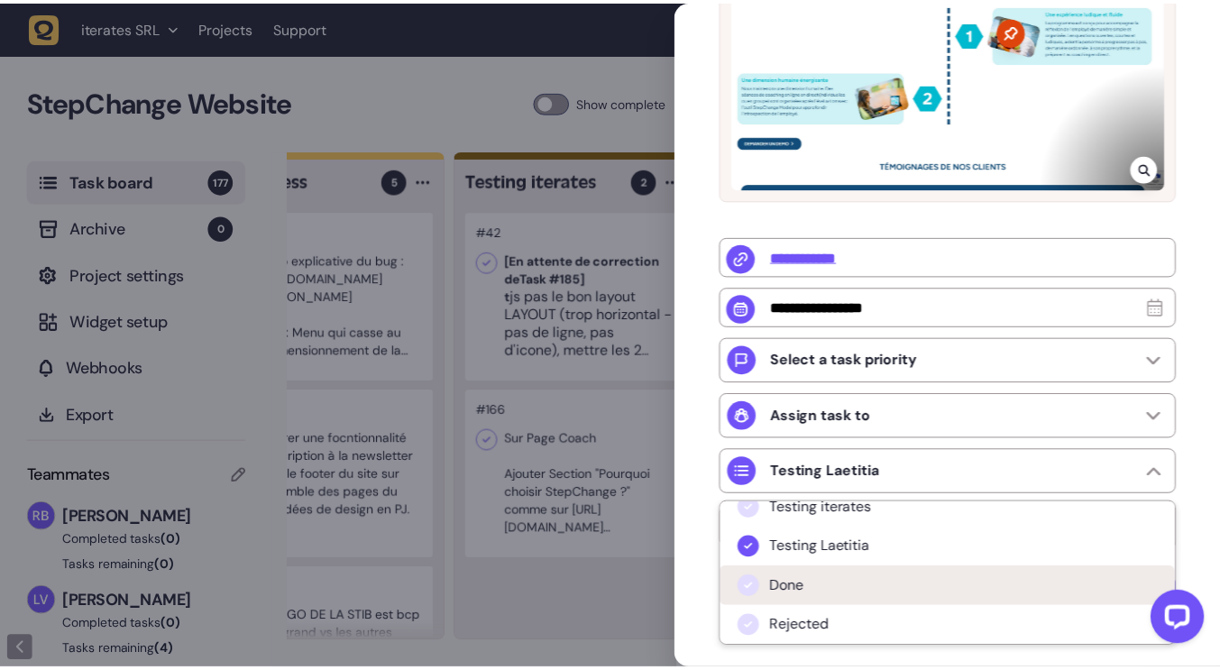
scroll to position [433, 0]
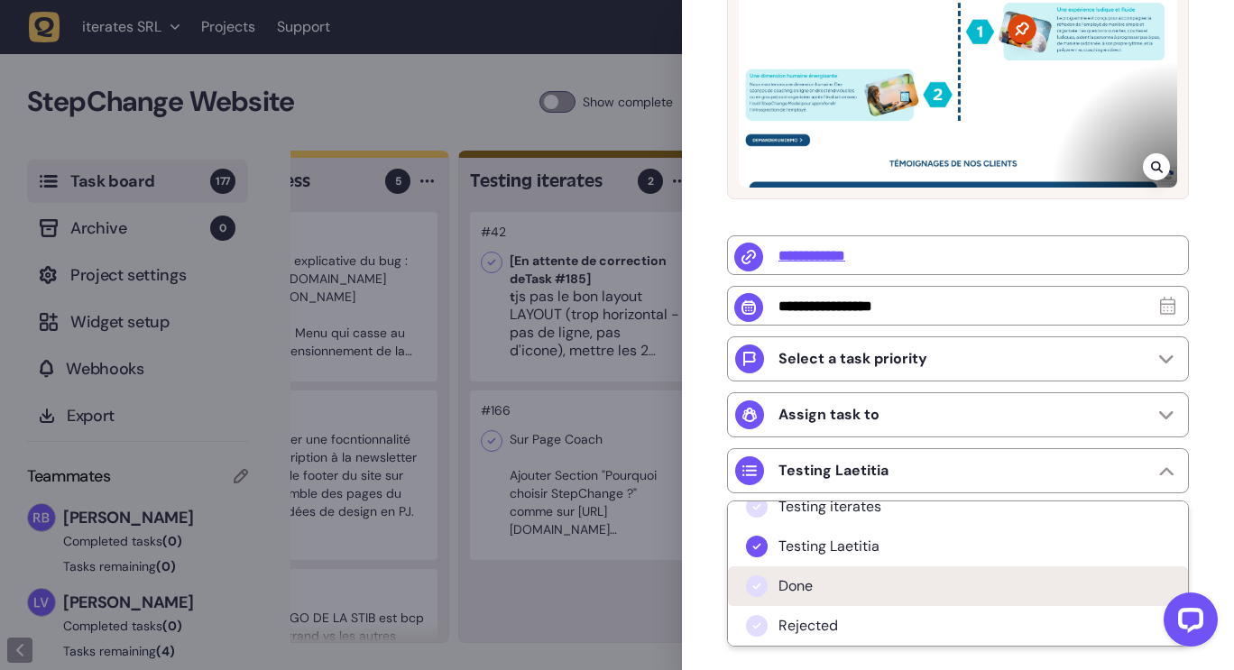
click at [808, 579] on li "Done" at bounding box center [958, 586] width 460 height 40
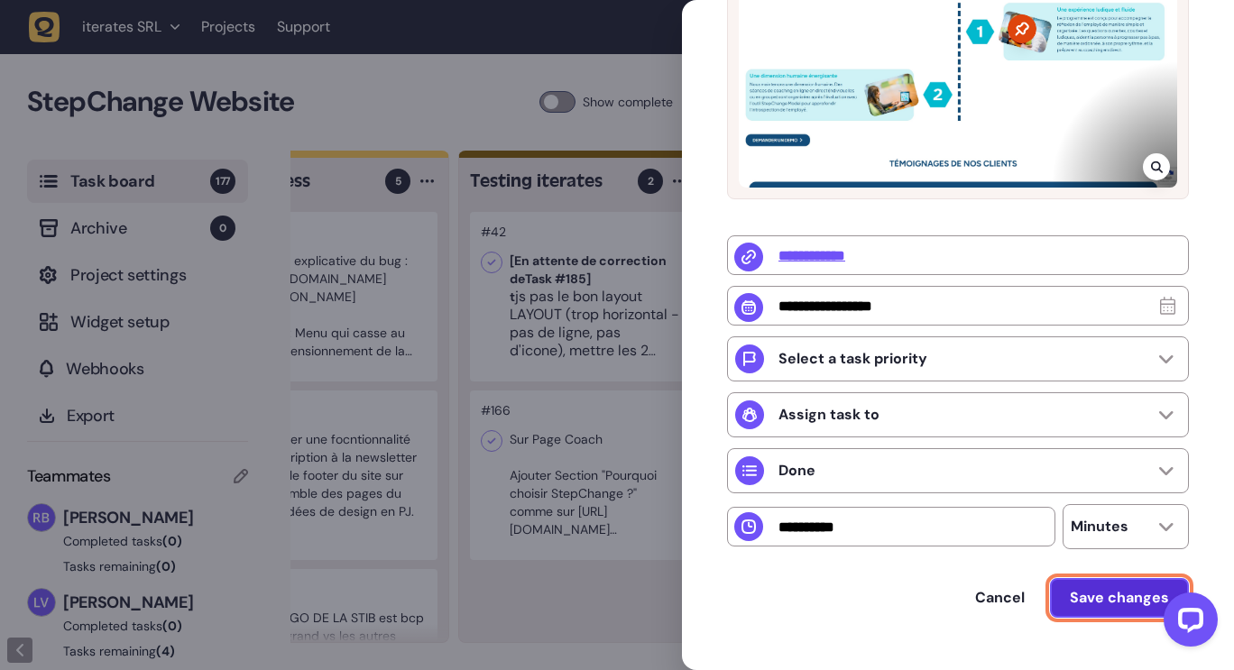
click at [1125, 605] on span "Save changes" at bounding box center [1119, 598] width 99 height 14
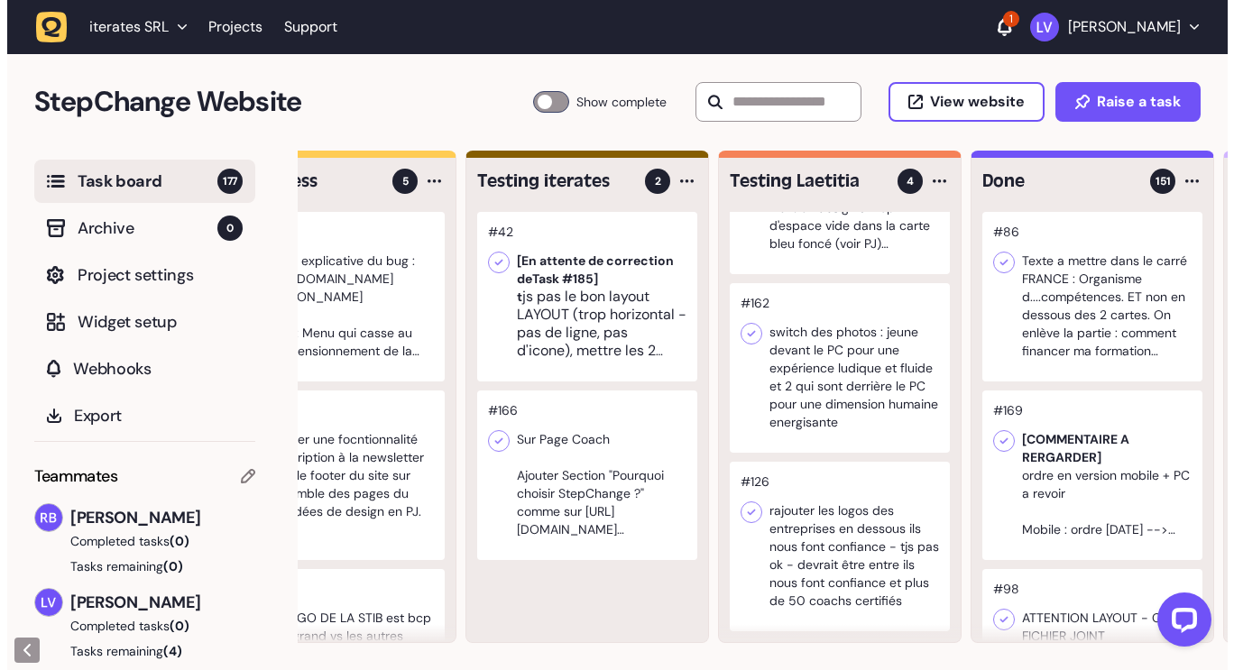
scroll to position [299, 0]
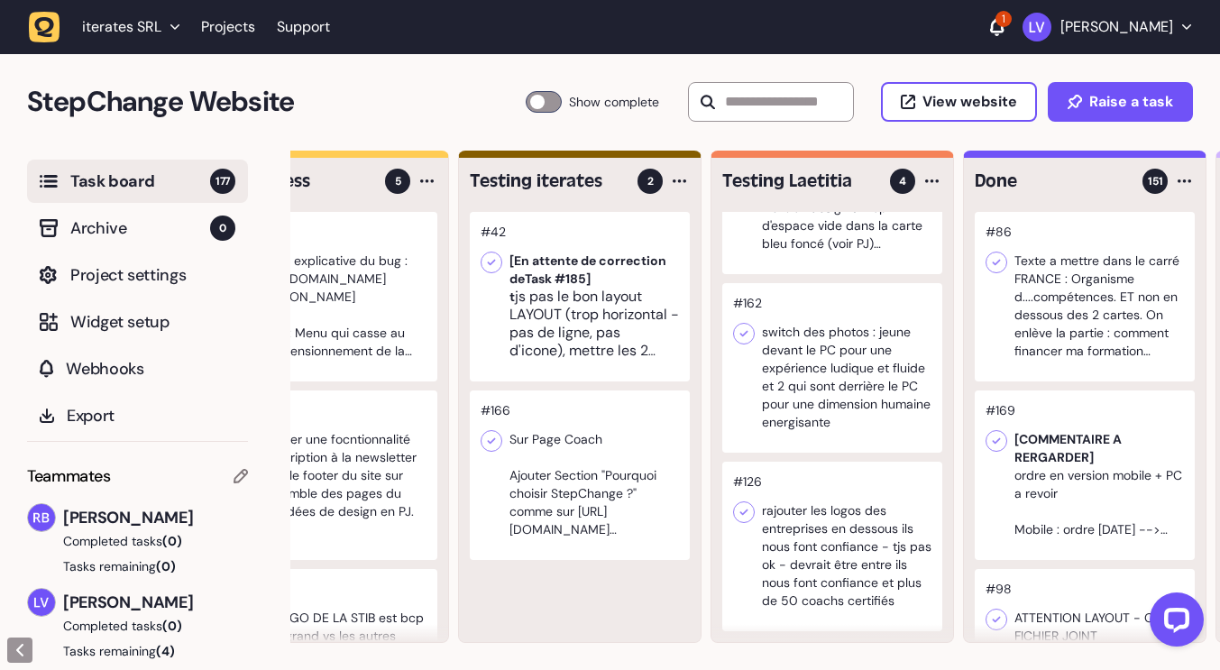
click at [867, 530] on div at bounding box center [832, 547] width 220 height 170
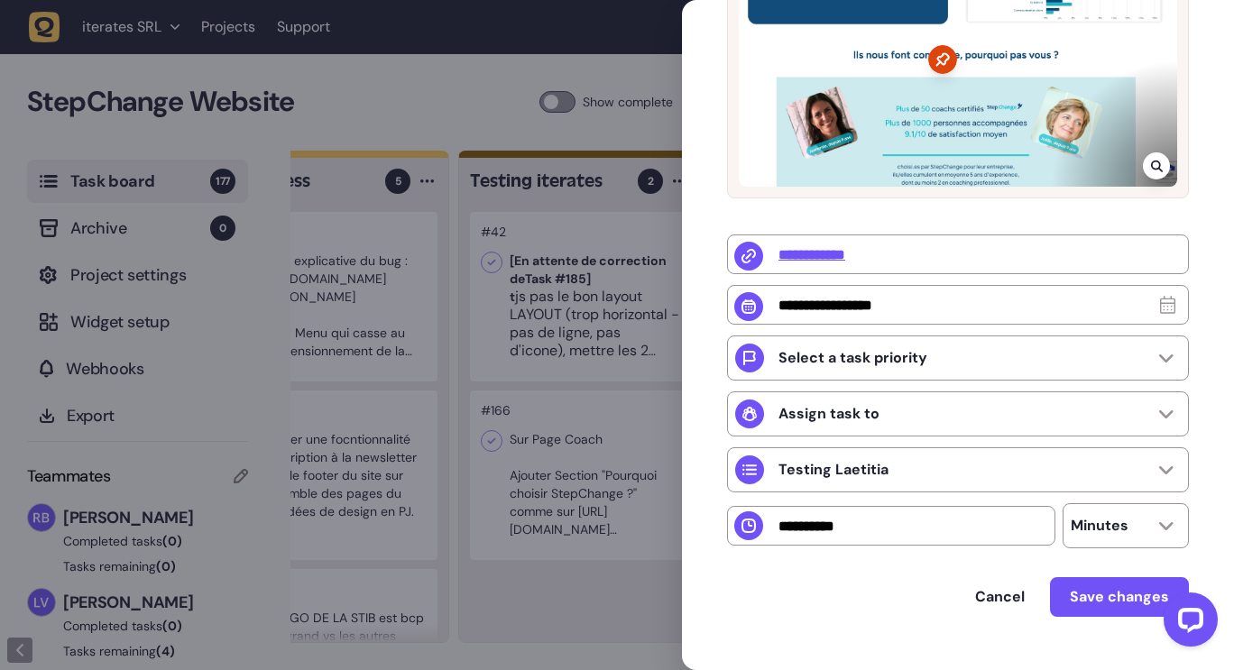
scroll to position [475, 0]
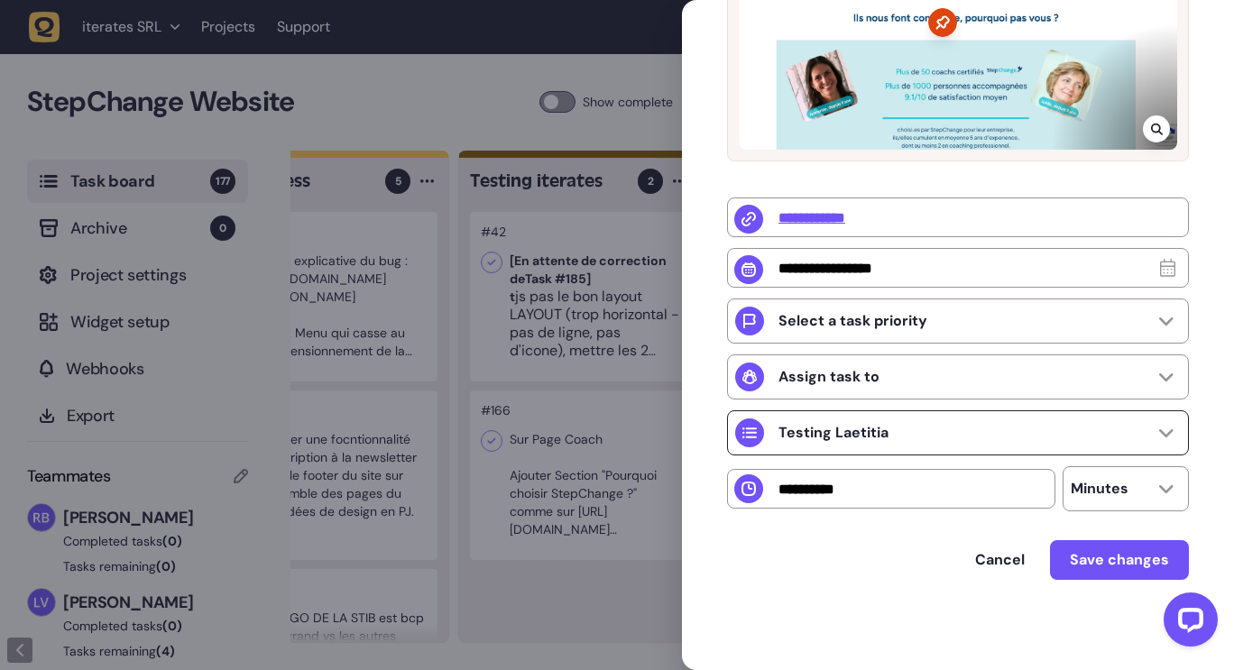
click at [836, 444] on div "Testing Laetitia" at bounding box center [811, 432] width 153 height 29
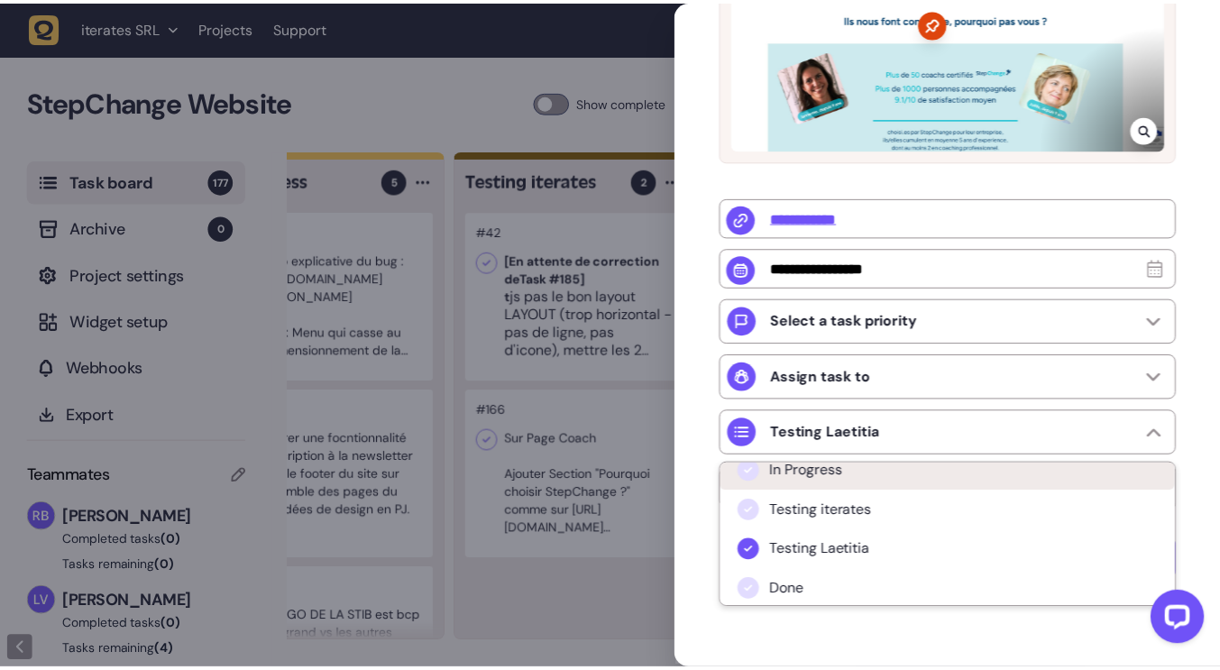
scroll to position [94, 0]
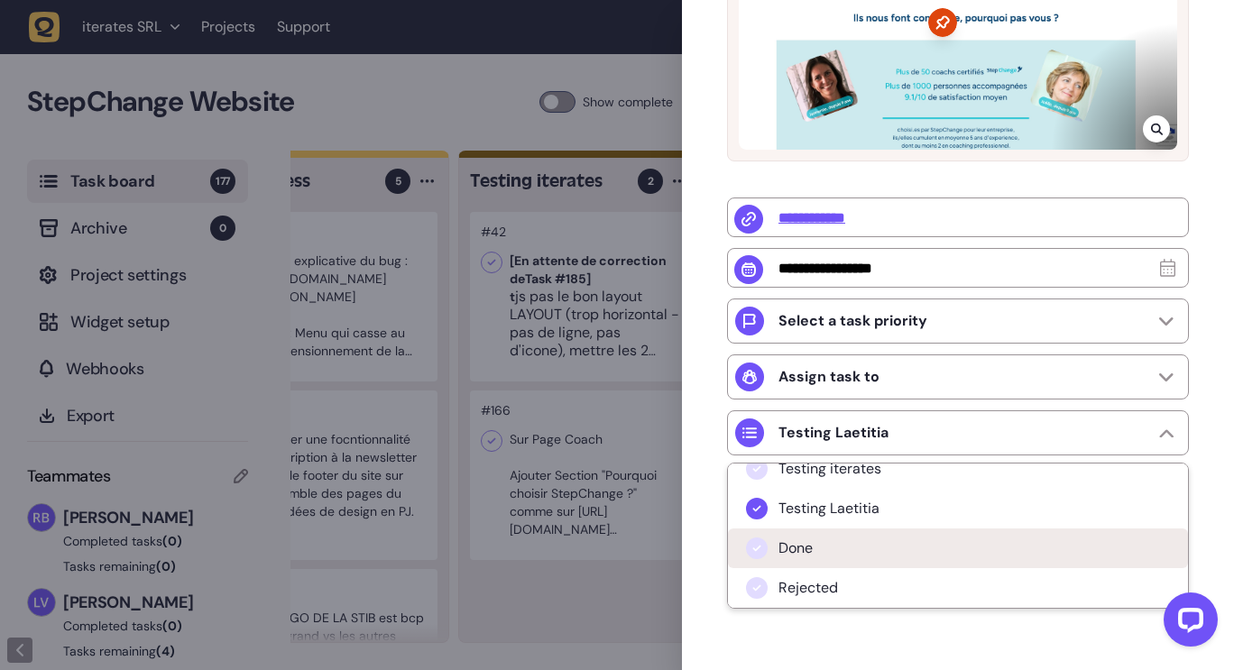
click at [809, 550] on span "Done" at bounding box center [795, 548] width 34 height 18
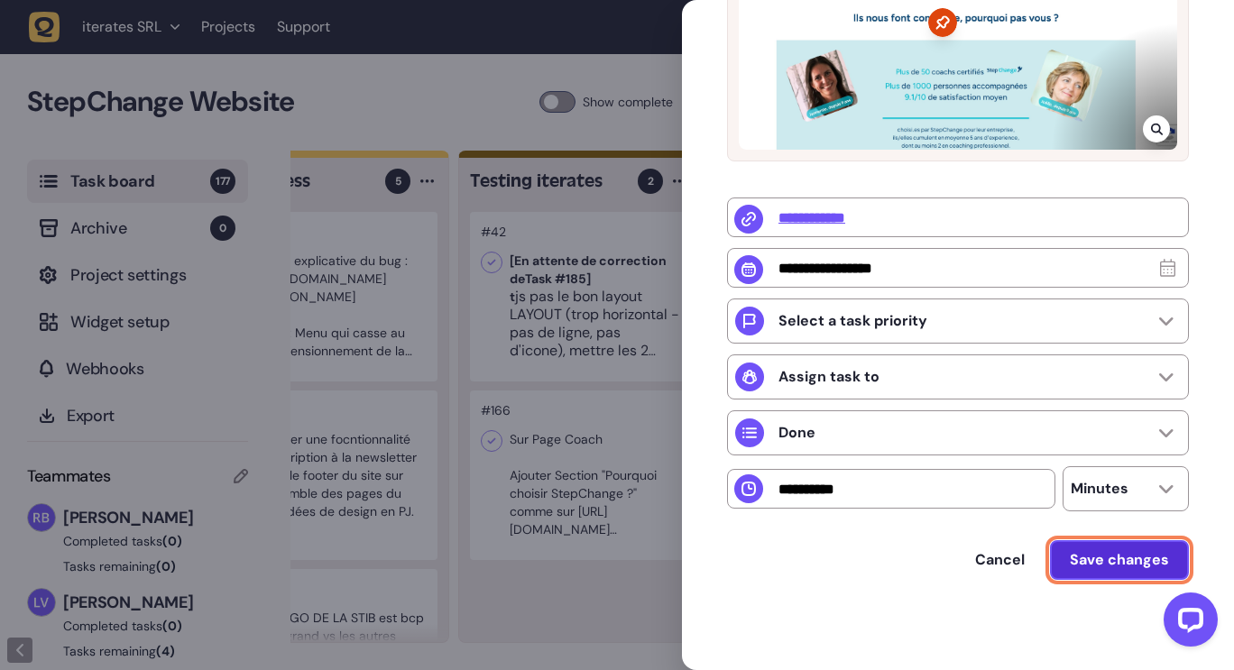
click at [1074, 558] on span "Save changes" at bounding box center [1119, 560] width 99 height 14
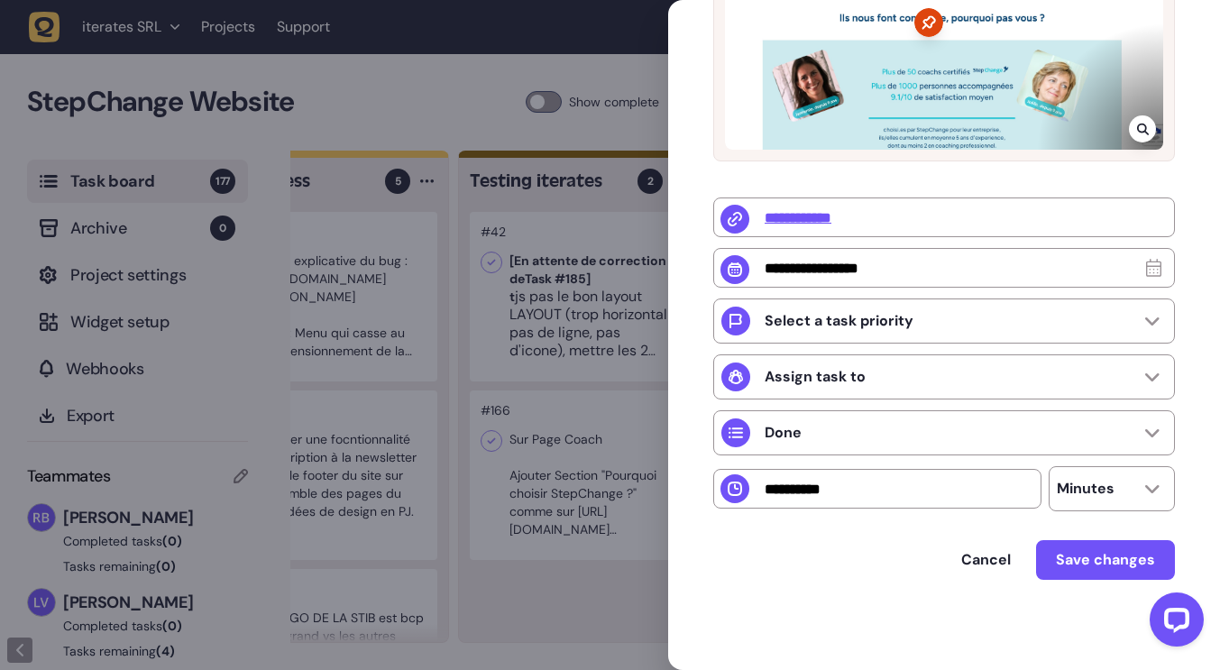
scroll to position [11, 0]
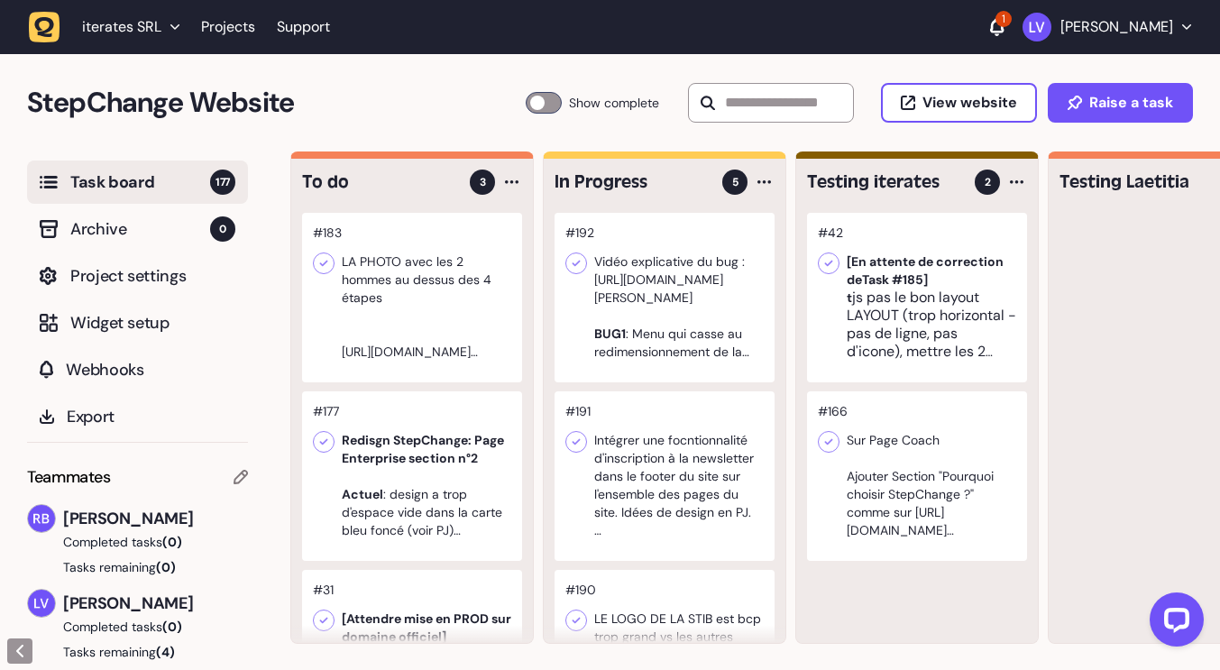
click at [942, 322] on div at bounding box center [917, 298] width 220 height 170
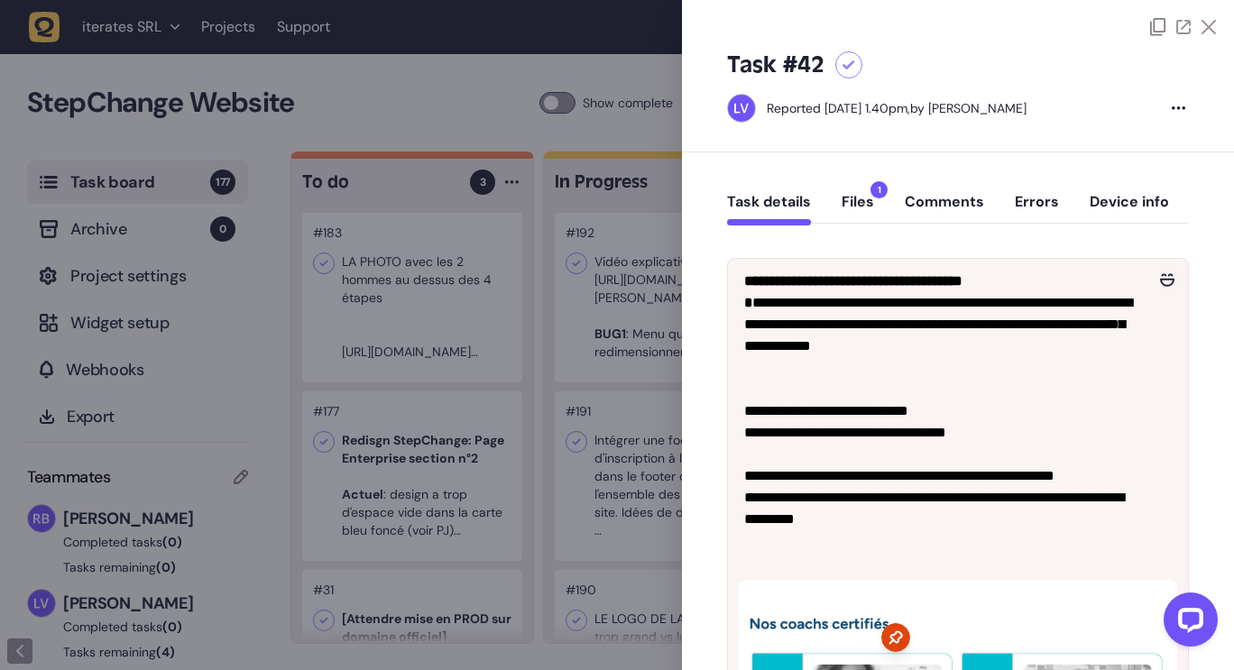
scroll to position [1, 0]
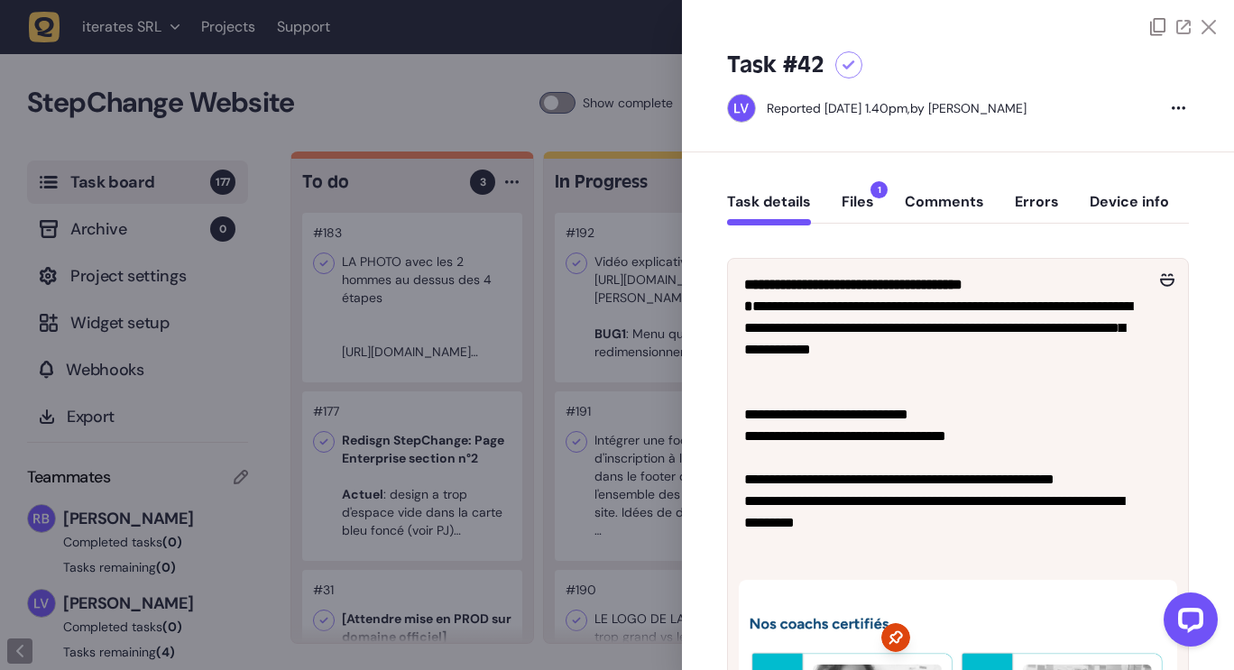
click at [858, 212] on button "Files 1" at bounding box center [857, 209] width 32 height 32
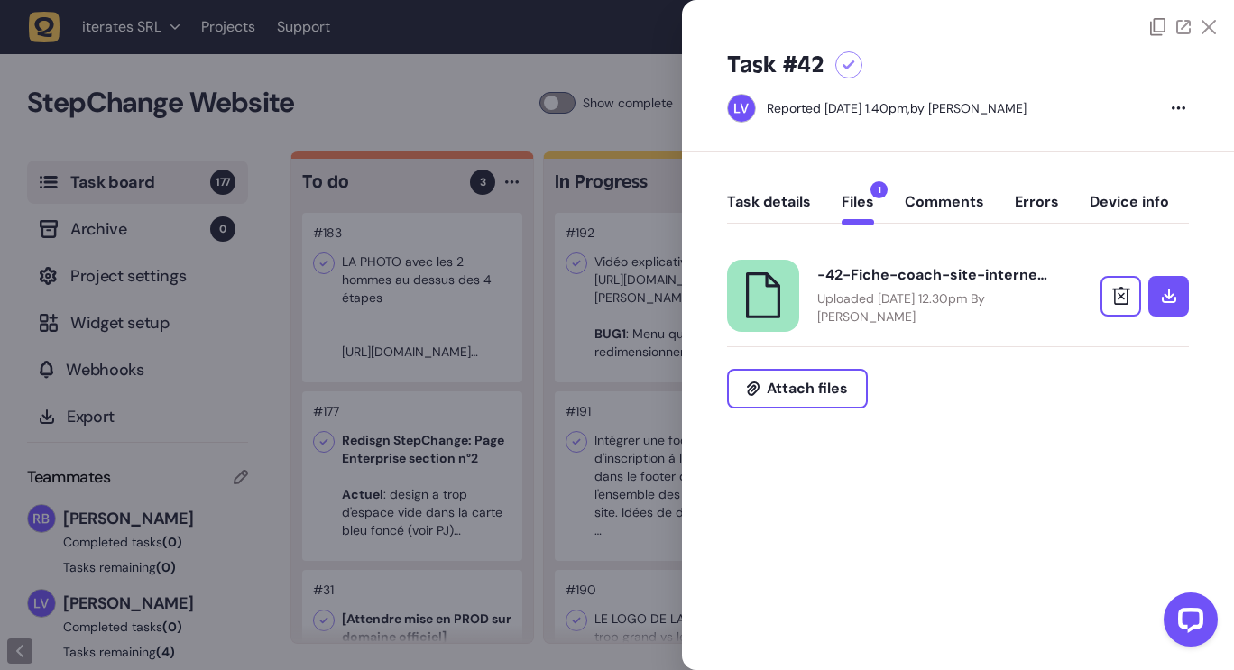
click at [878, 278] on div "-42-Fiche-coach-site-internet.pptx" at bounding box center [934, 275] width 234 height 18
click at [1207, 23] on icon at bounding box center [1208, 27] width 14 height 14
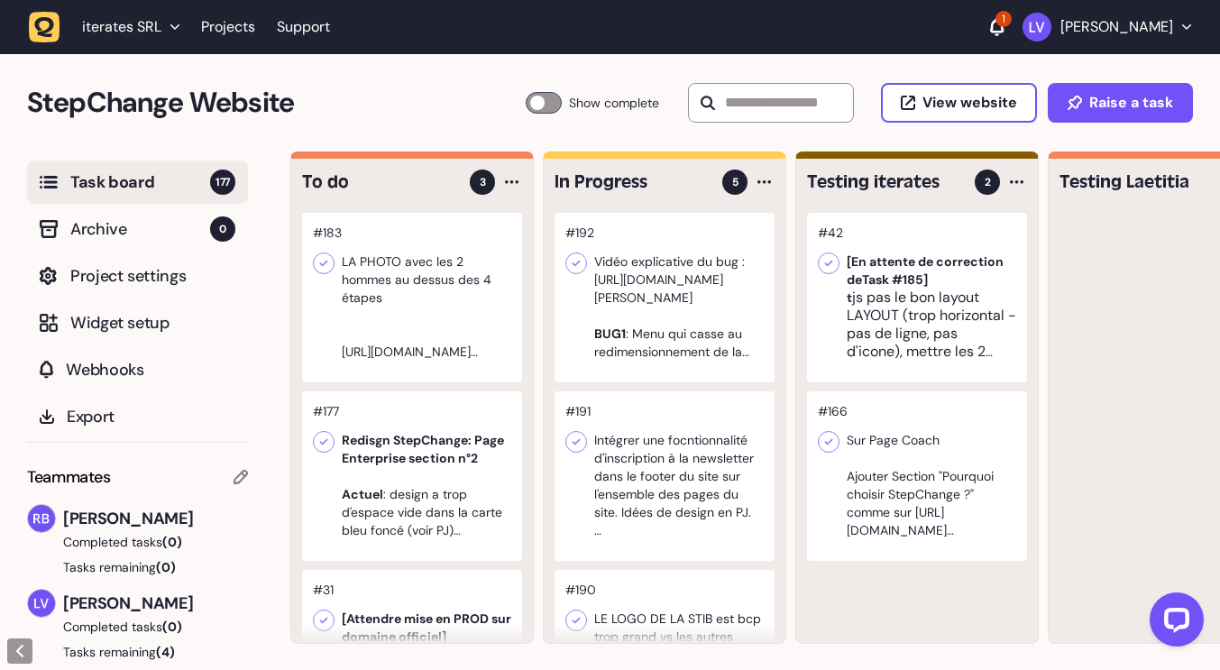
click at [884, 450] on div at bounding box center [917, 476] width 220 height 170
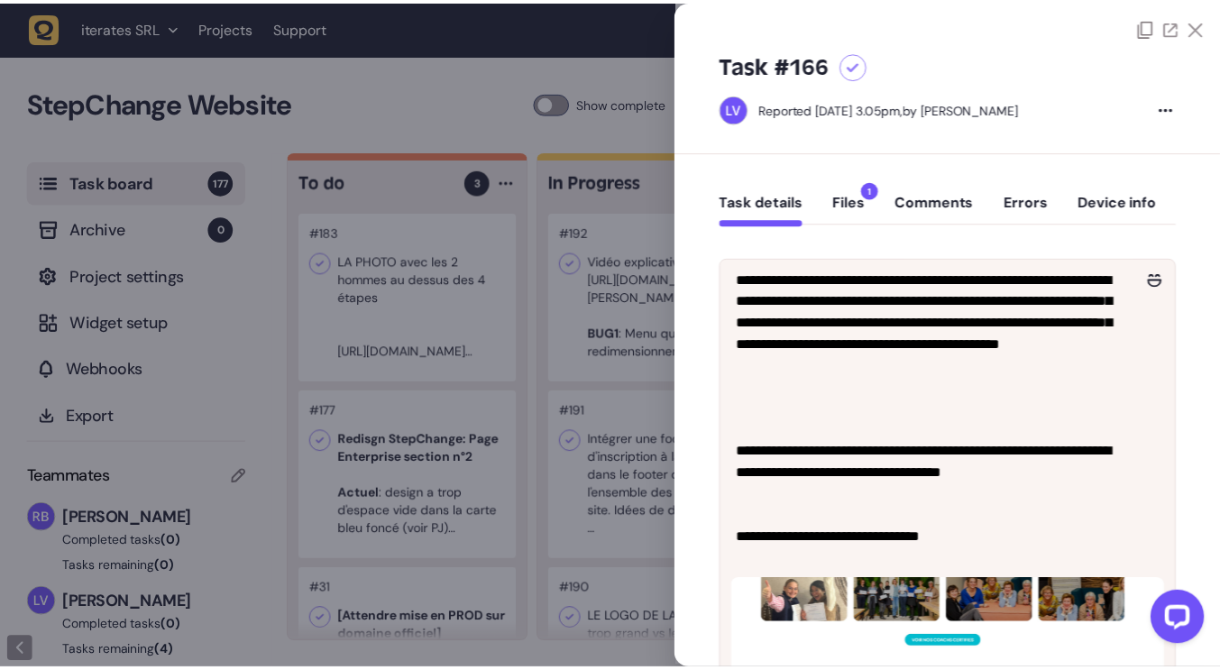
scroll to position [768, 0]
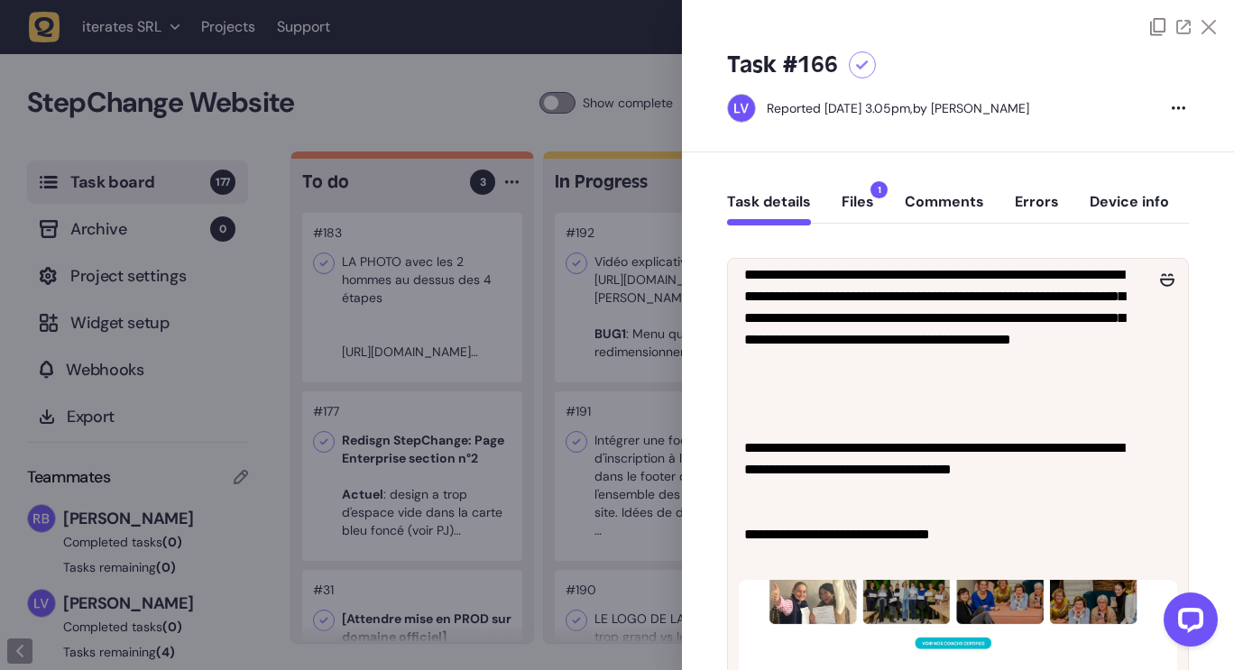
click at [1206, 20] on icon at bounding box center [1208, 27] width 14 height 14
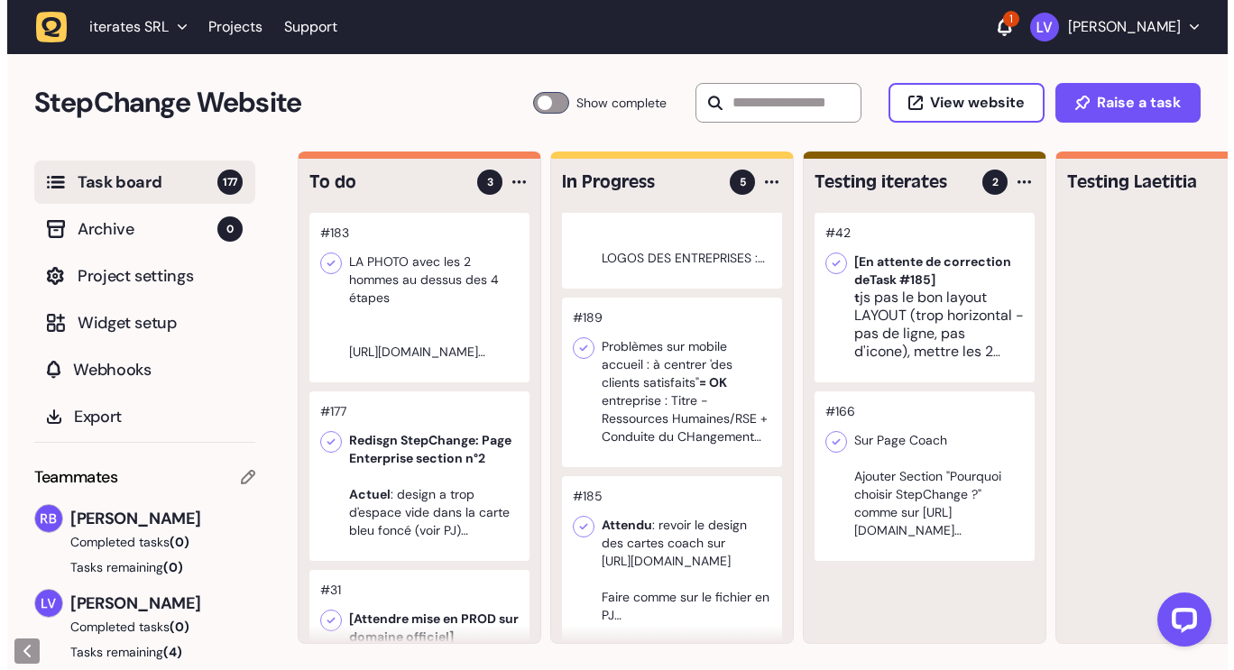
scroll to position [478, 0]
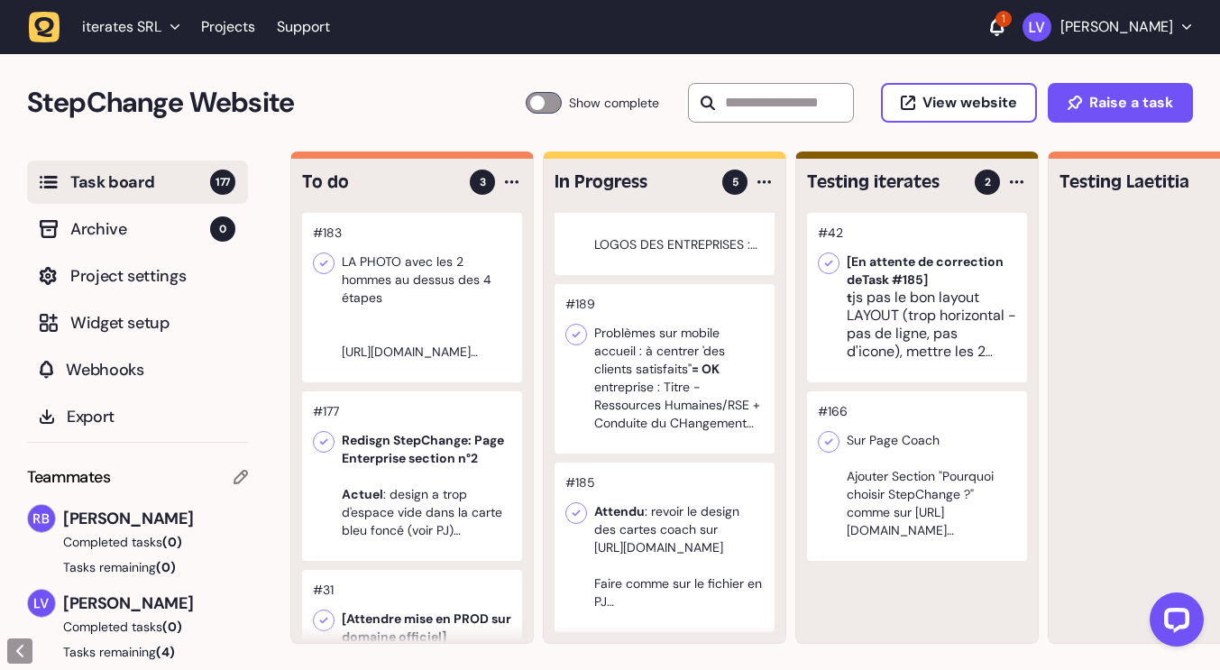
click at [997, 27] on icon at bounding box center [997, 27] width 14 height 18
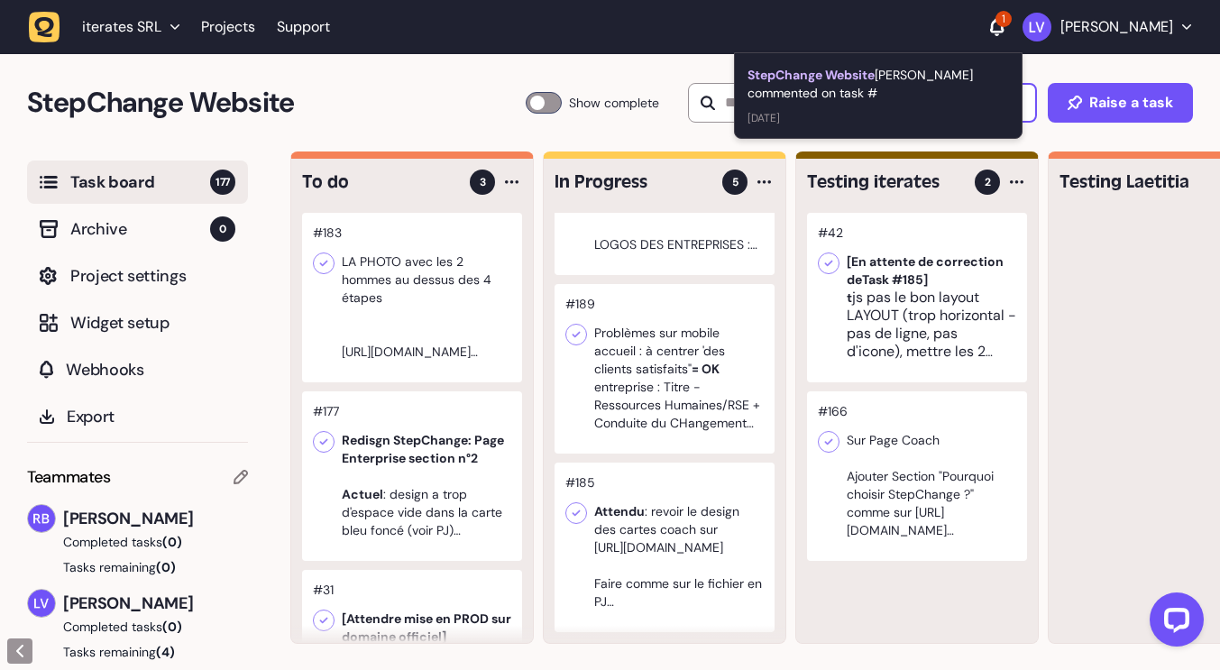
click at [908, 32] on div "iterates SRL Projects Support 1 StepChange Website [PERSON_NAME] commented on t…" at bounding box center [610, 27] width 1162 height 32
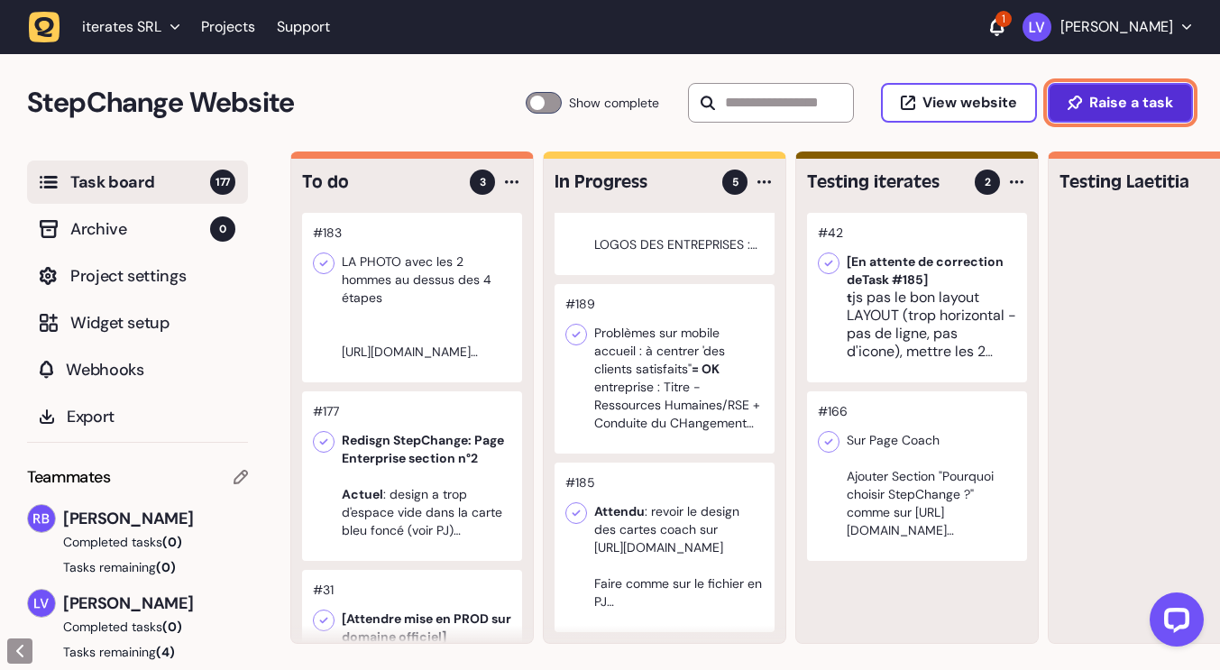
click at [1071, 106] on icon at bounding box center [1075, 103] width 14 height 14
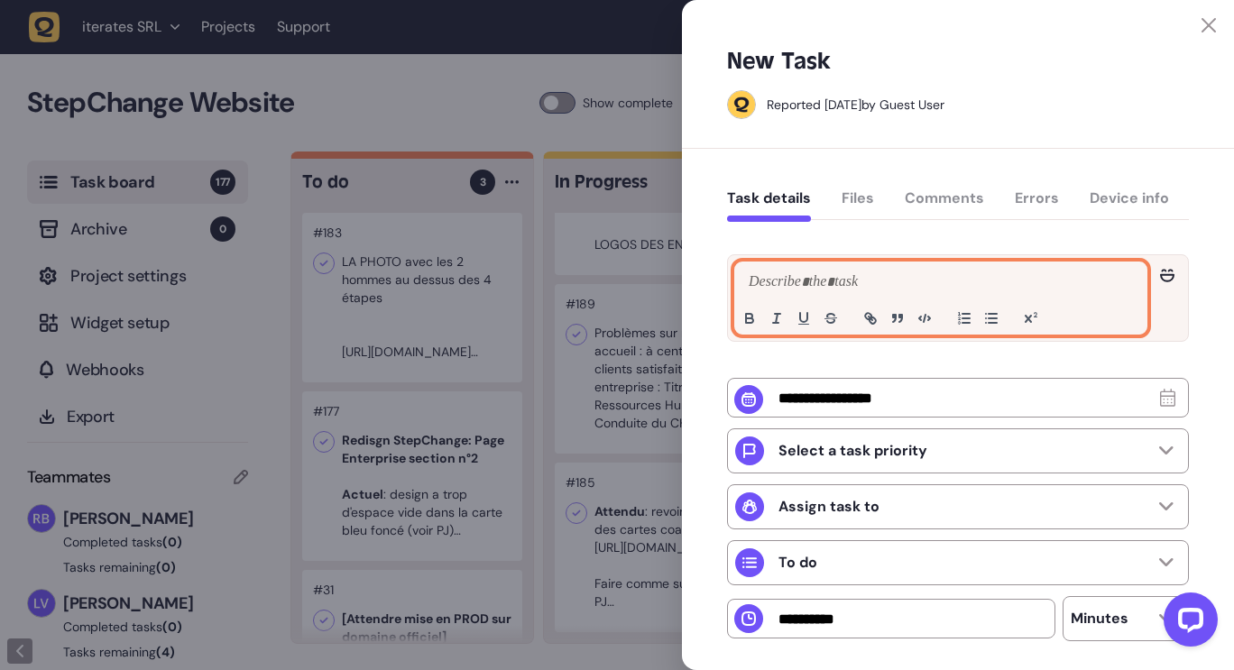
click at [802, 271] on div at bounding box center [940, 297] width 411 height 71
paste div
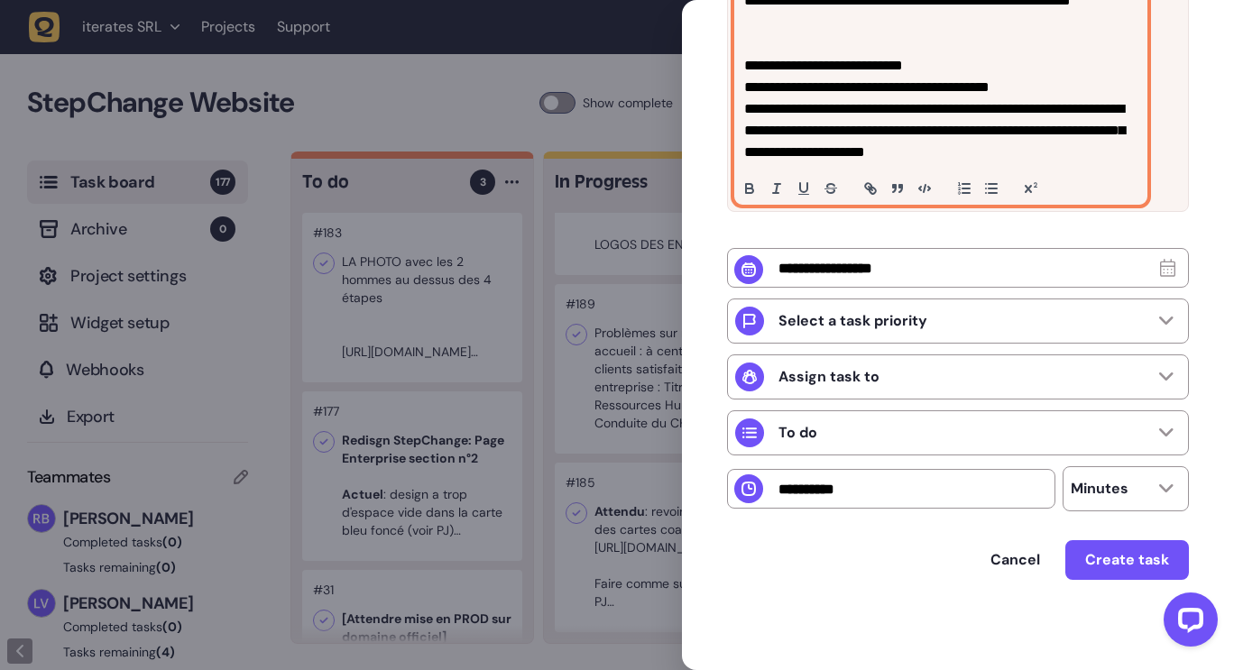
scroll to position [306, 0]
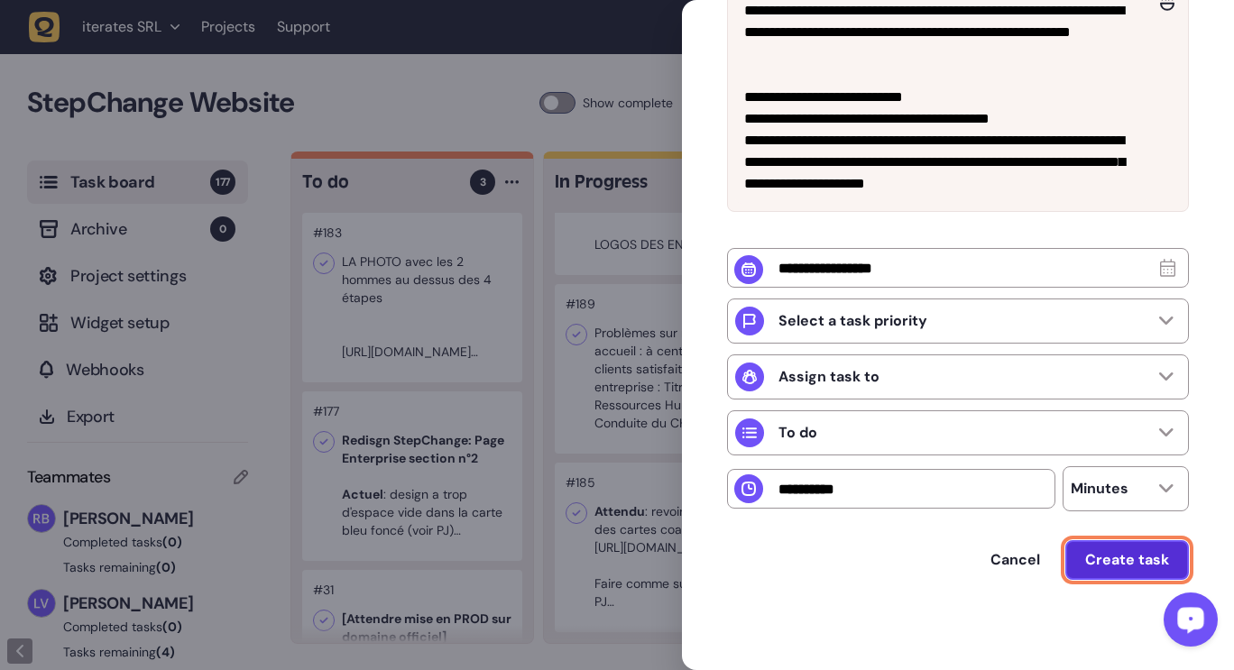
click at [1147, 561] on span "Create task" at bounding box center [1127, 560] width 84 height 14
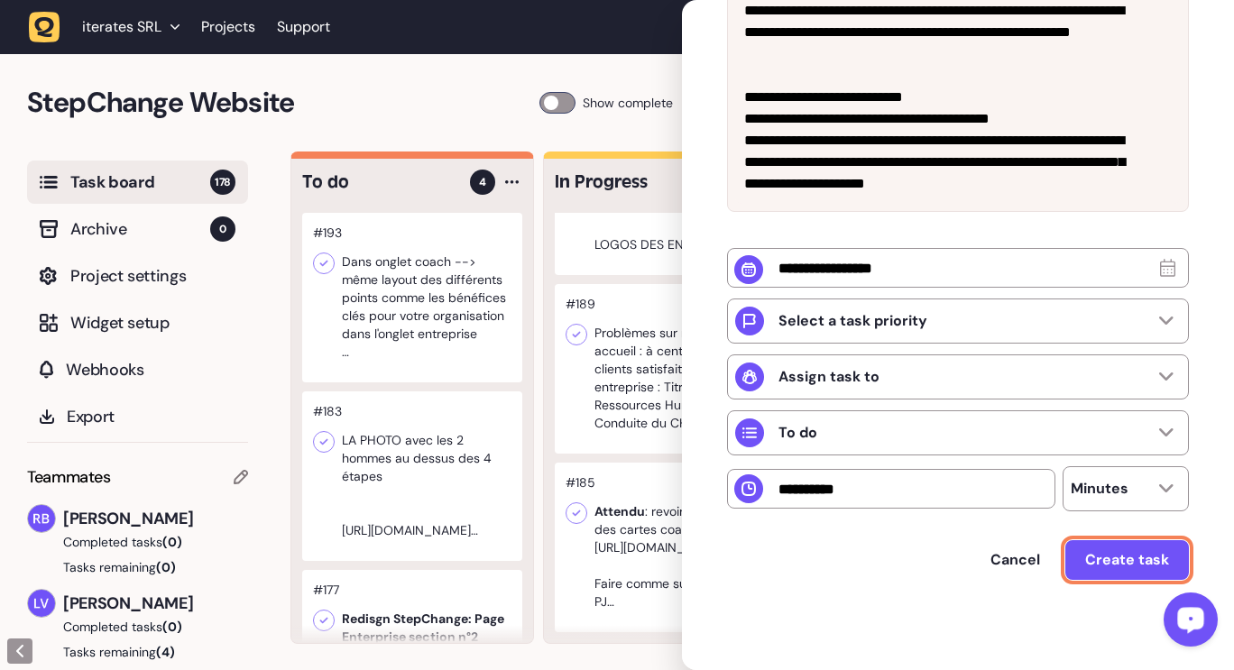
scroll to position [274, 0]
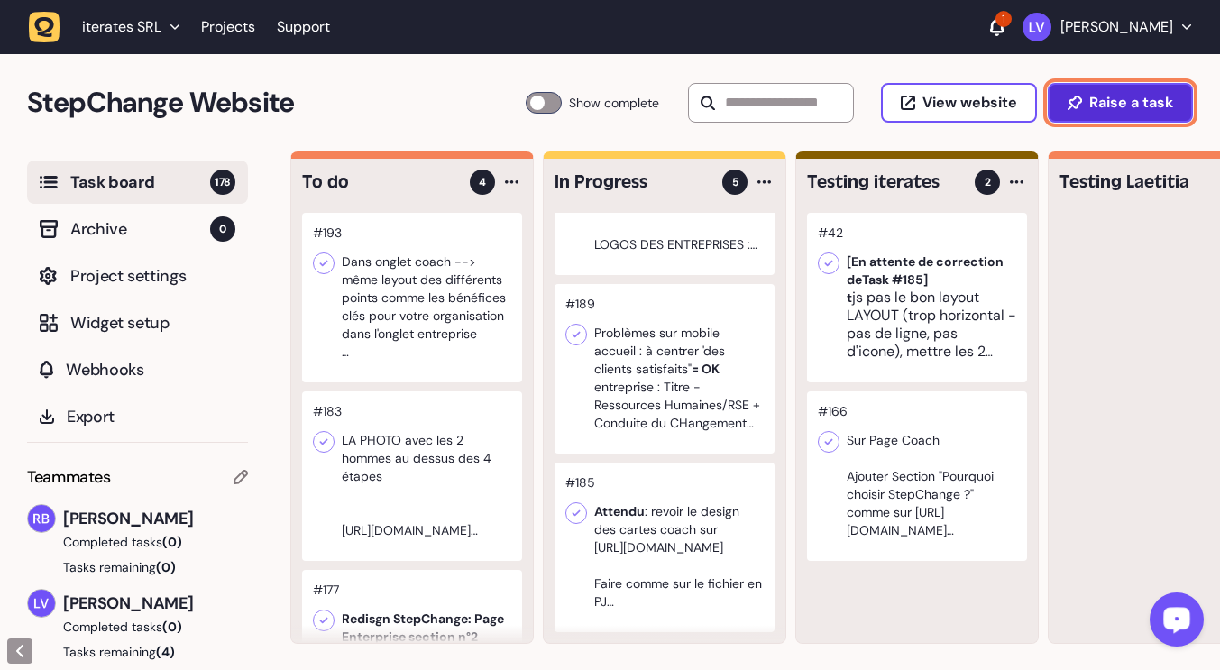
click at [1118, 105] on span "Raise a task" at bounding box center [1131, 103] width 84 height 14
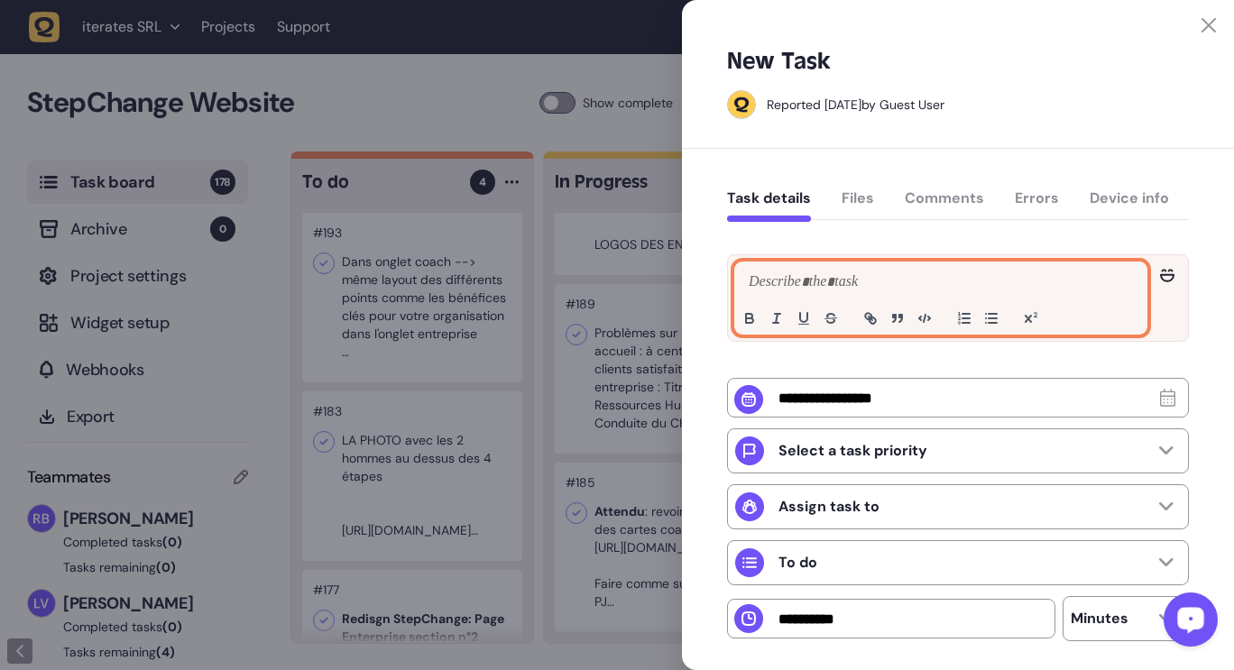
click at [790, 279] on p at bounding box center [940, 282] width 393 height 22
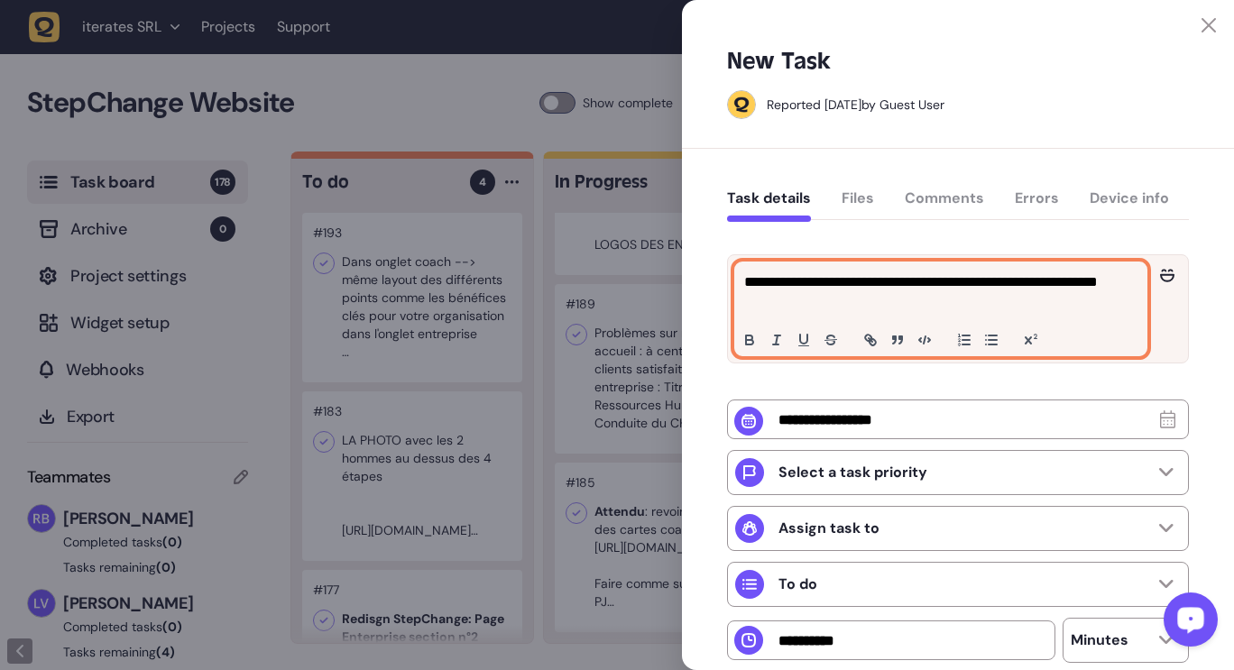
click at [1025, 295] on p "**********" at bounding box center [938, 292] width 389 height 43
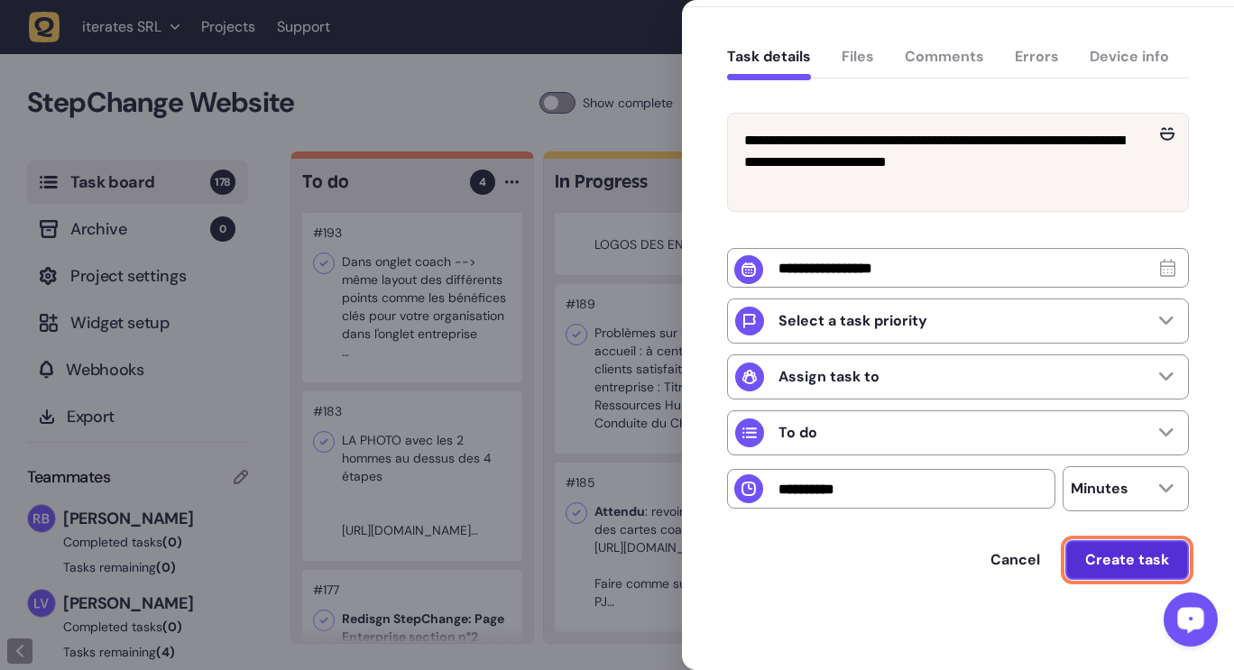
click at [1085, 558] on span "Create task" at bounding box center [1127, 560] width 84 height 14
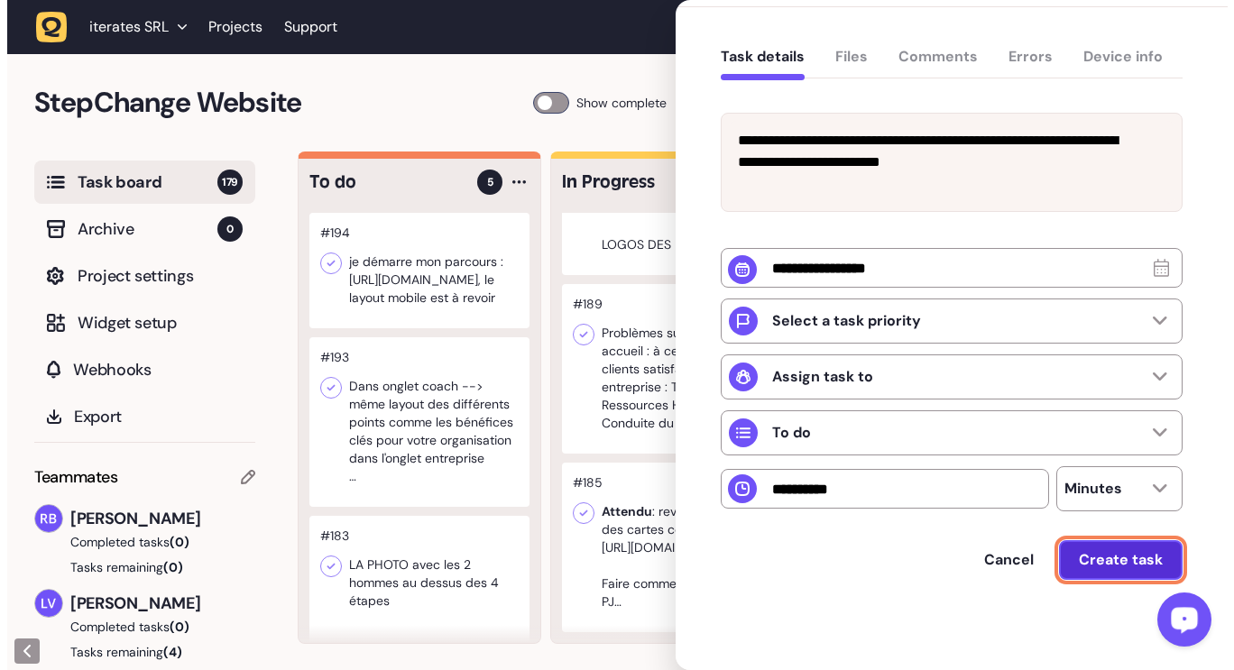
scroll to position [123, 0]
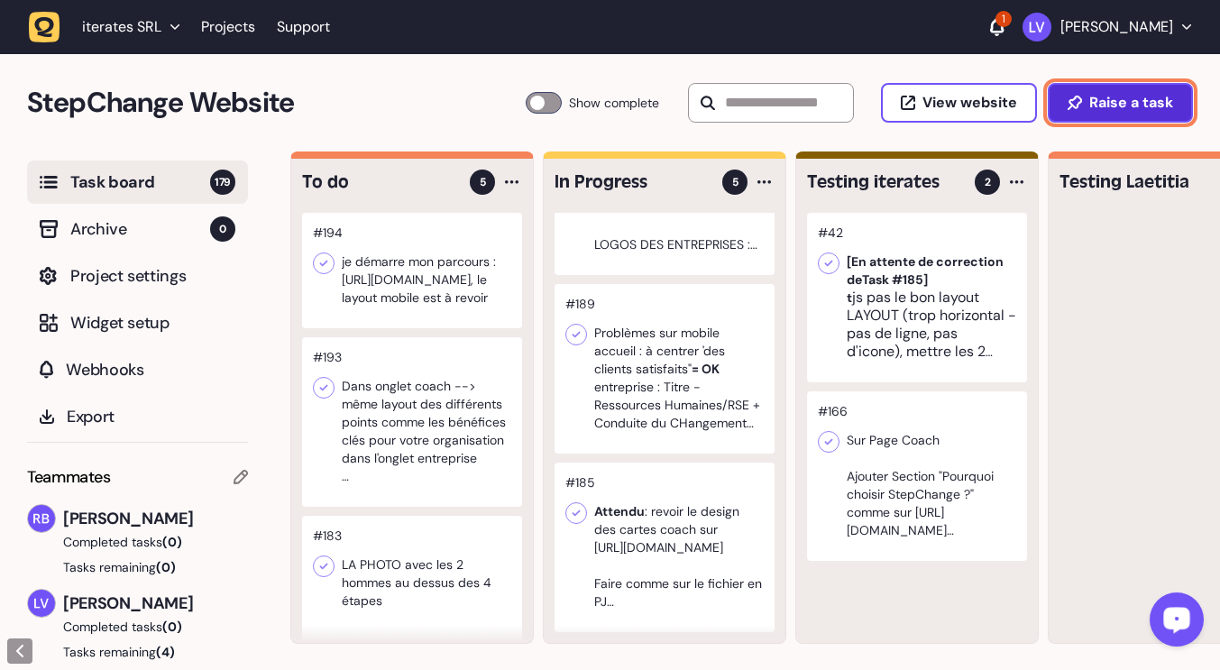
click at [1124, 99] on span "Raise a task" at bounding box center [1131, 103] width 84 height 14
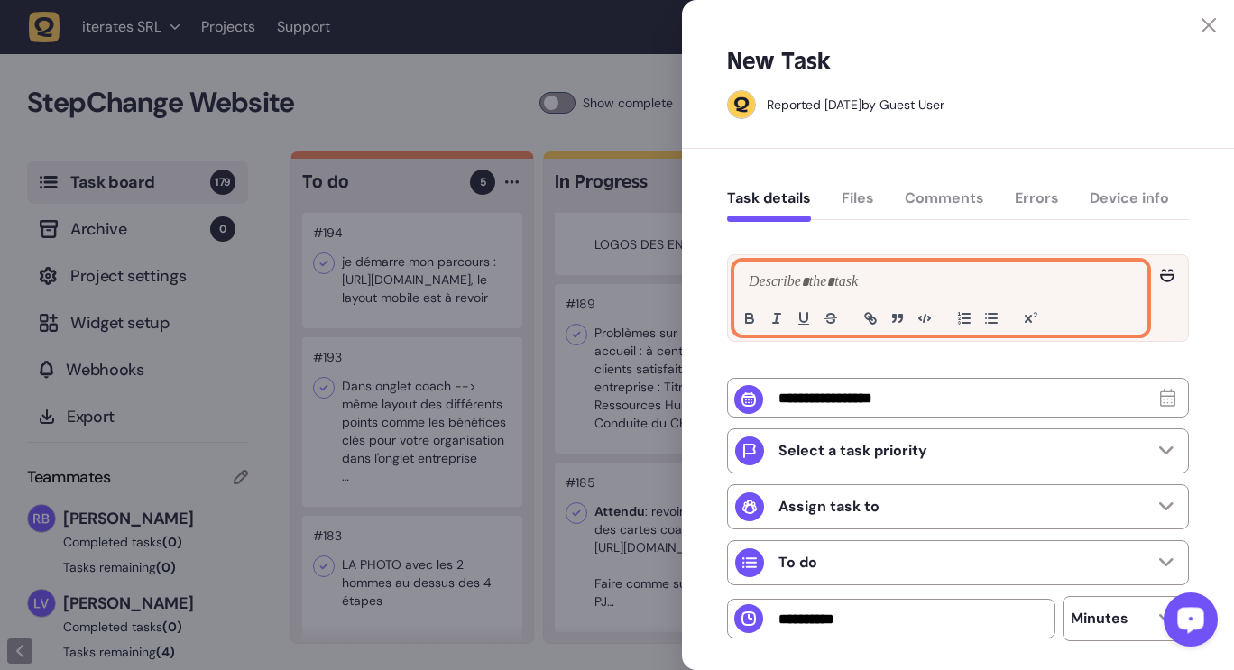
click at [866, 270] on div at bounding box center [940, 297] width 411 height 71
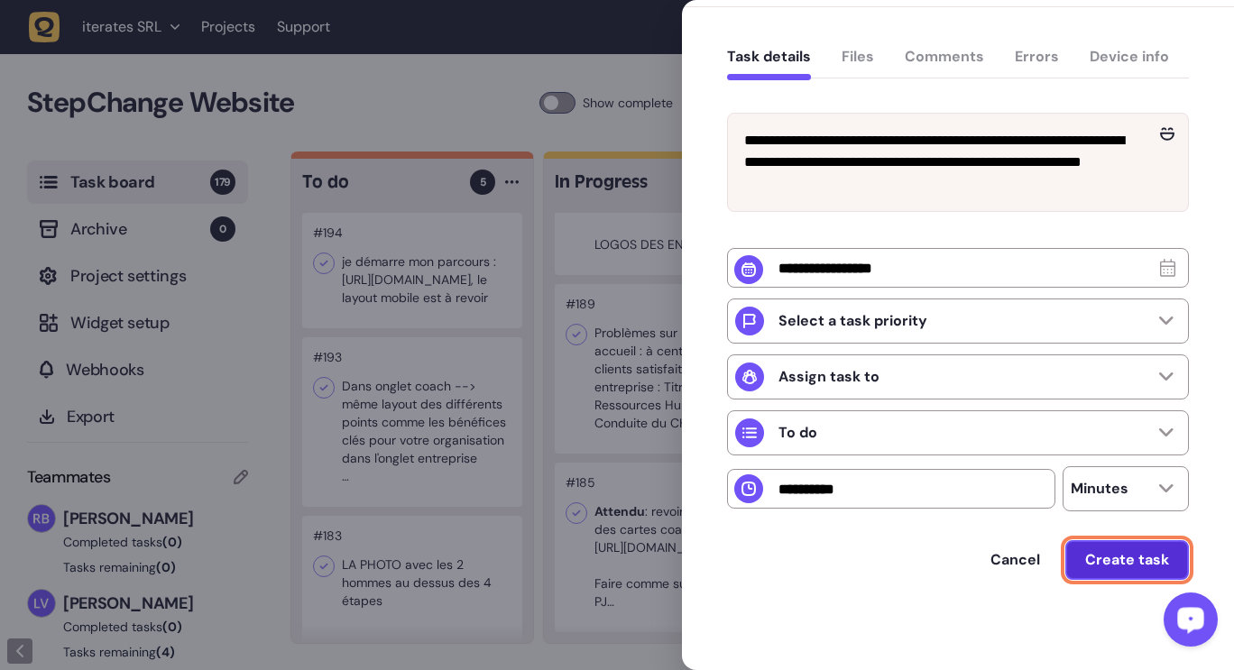
click at [1125, 548] on button "Create task" at bounding box center [1127, 560] width 124 height 40
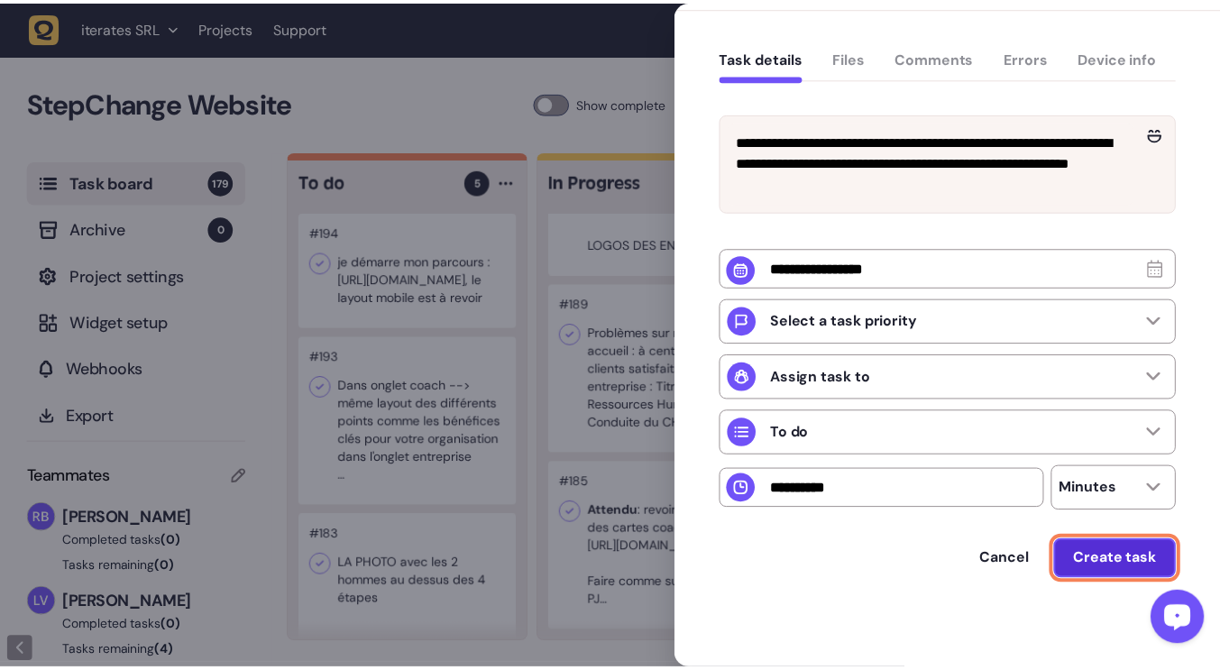
scroll to position [144, 0]
